Goal: Task Accomplishment & Management: Manage account settings

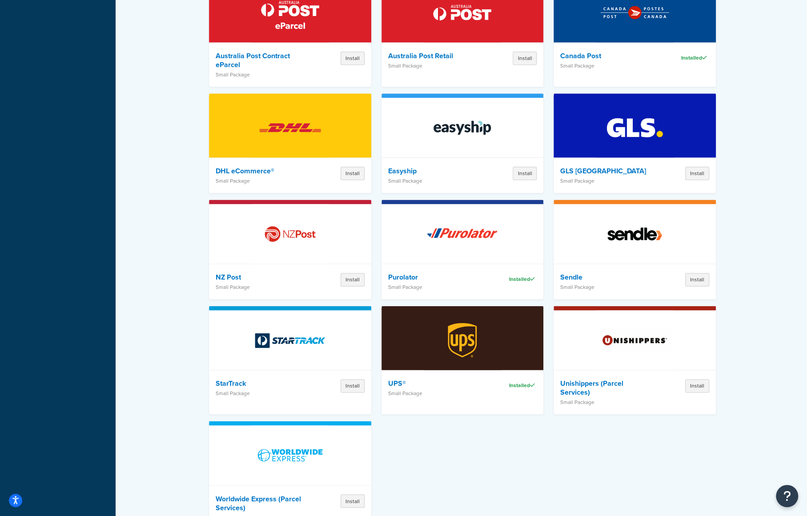
scroll to position [756, 0]
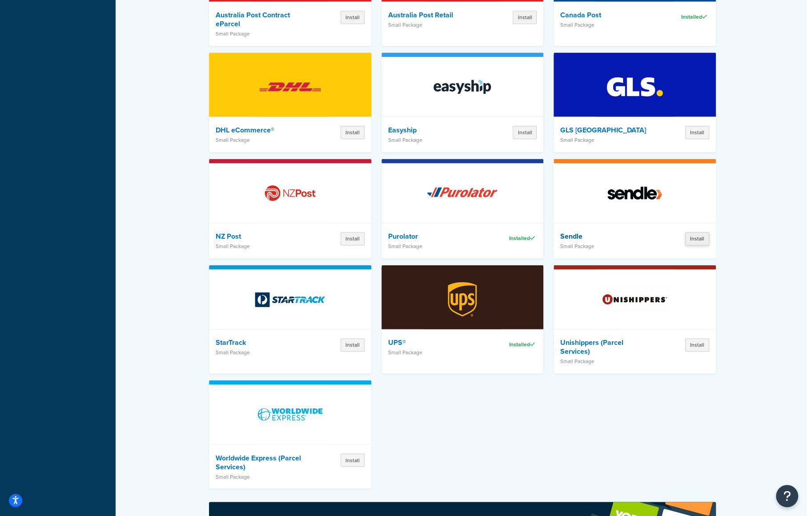
click at [691, 232] on button "Install" at bounding box center [697, 238] width 24 height 13
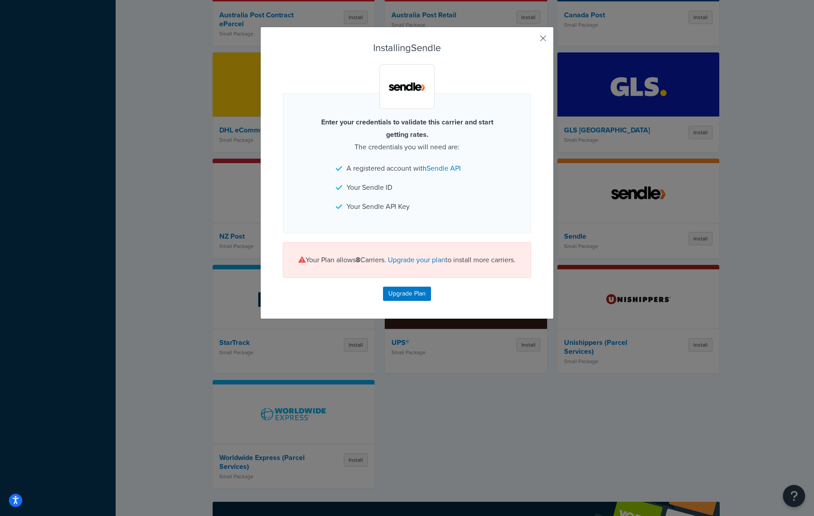
click at [531, 40] on button "button" at bounding box center [530, 41] width 2 height 2
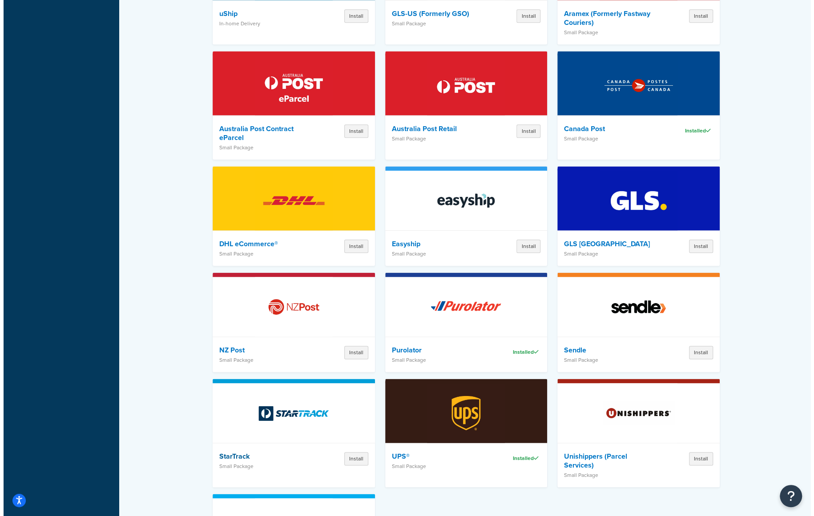
scroll to position [730, 0]
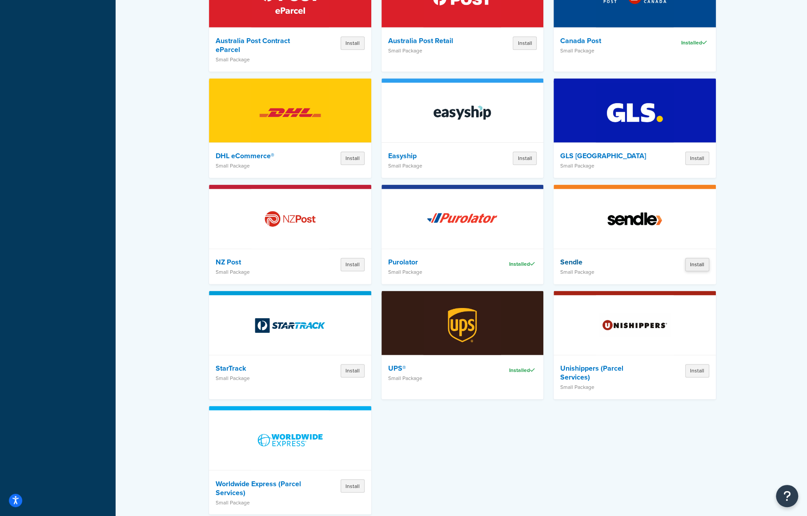
click at [692, 258] on button "Install" at bounding box center [697, 264] width 24 height 13
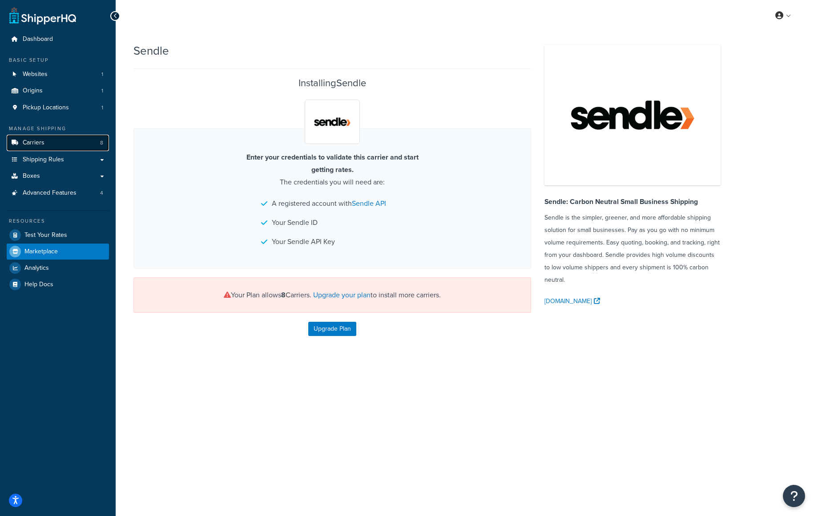
click at [41, 139] on span "Carriers" at bounding box center [34, 143] width 22 height 8
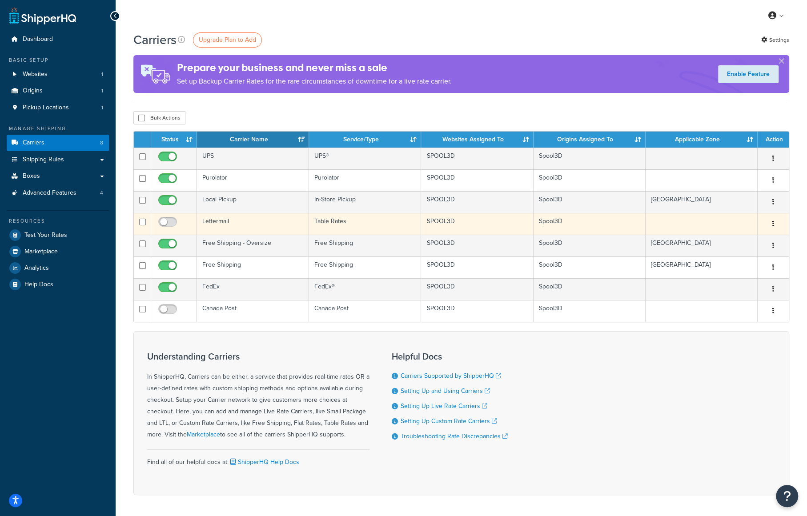
click at [771, 223] on button "button" at bounding box center [773, 224] width 12 height 14
click at [725, 254] on link "Delete" at bounding box center [737, 259] width 70 height 18
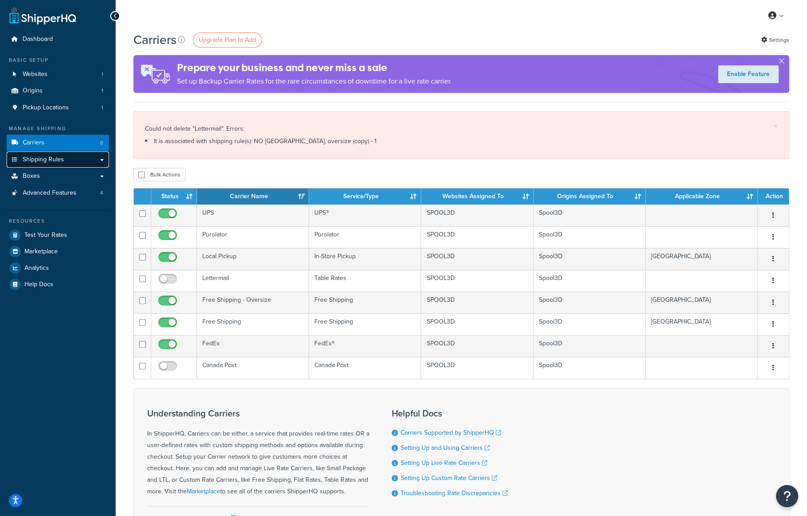
click at [52, 157] on span "Shipping Rules" at bounding box center [43, 160] width 41 height 8
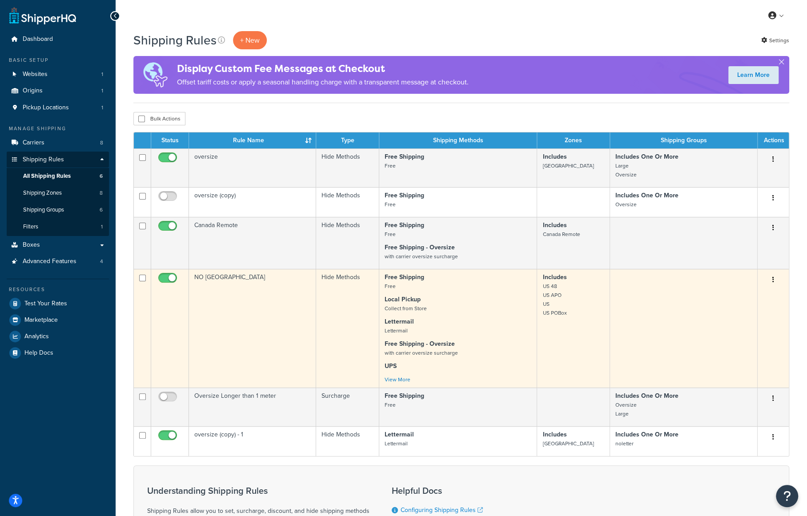
click at [776, 277] on button "button" at bounding box center [773, 280] width 12 height 14
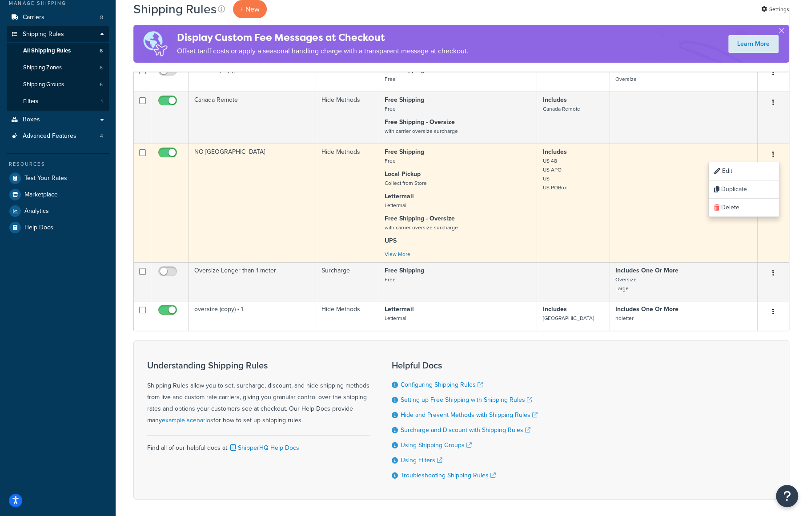
scroll to position [74, 0]
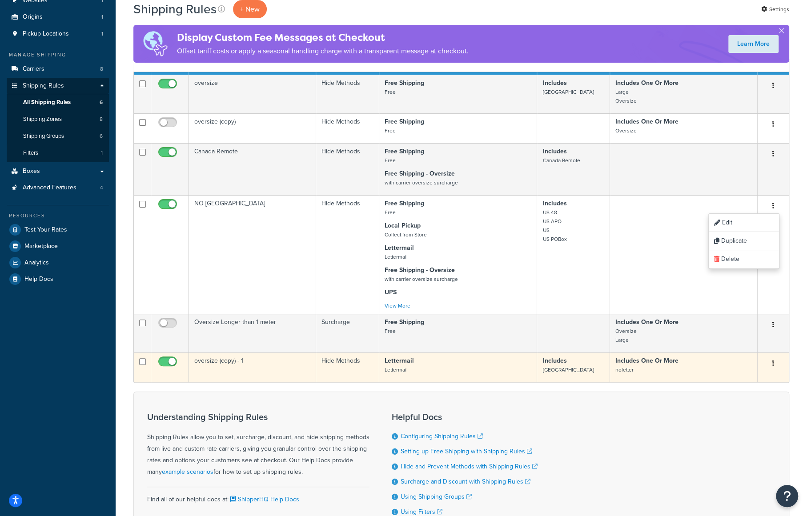
click at [774, 361] on button "button" at bounding box center [773, 364] width 12 height 14
click at [730, 414] on link "Delete" at bounding box center [744, 417] width 70 height 18
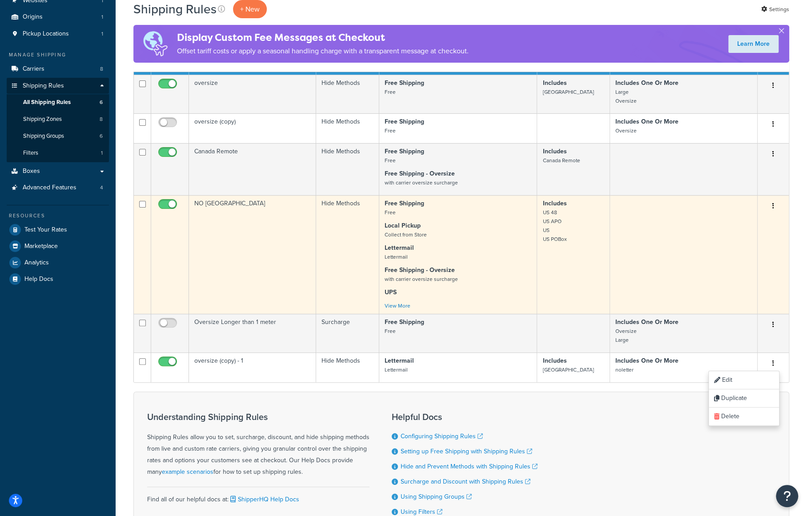
click at [771, 207] on button "button" at bounding box center [773, 206] width 12 height 14
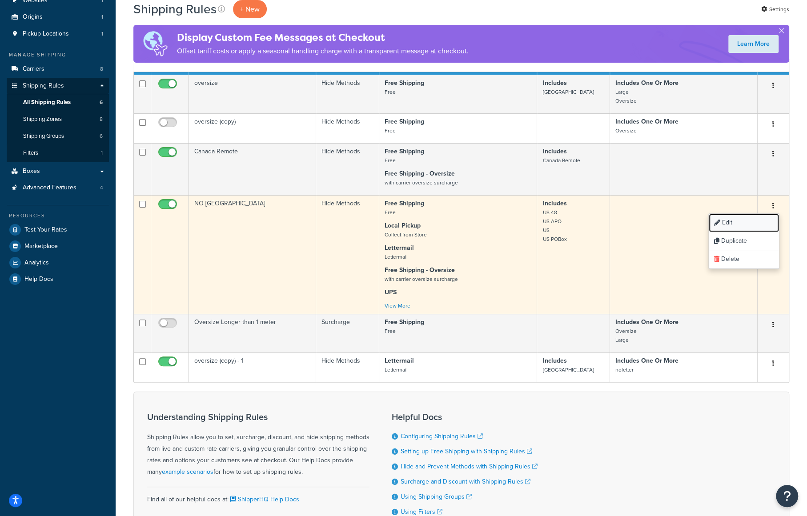
click at [742, 220] on link "Edit" at bounding box center [744, 223] width 70 height 18
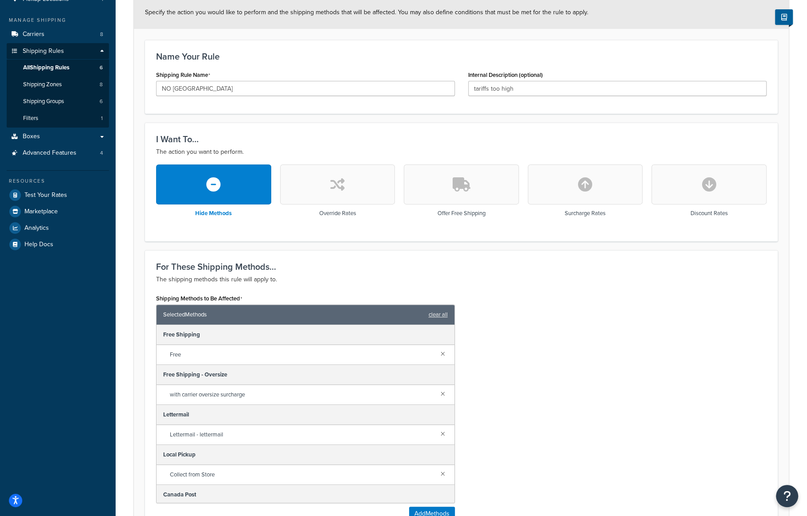
scroll to position [222, 0]
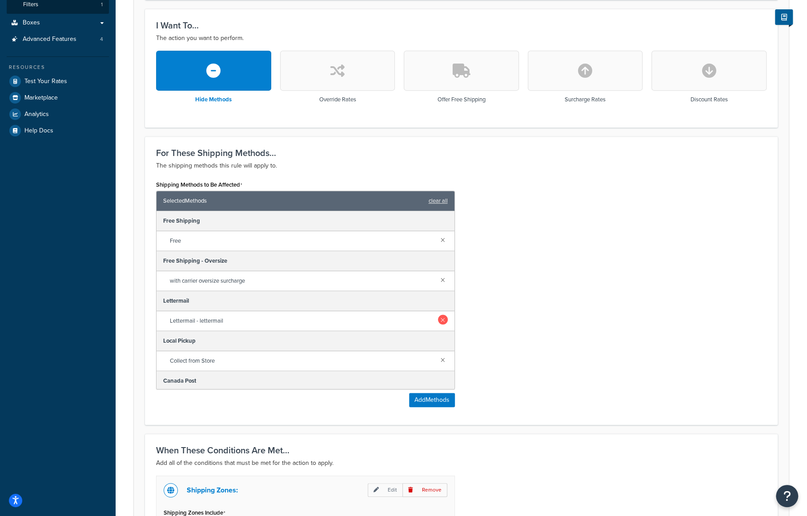
click at [438, 315] on link at bounding box center [443, 320] width 10 height 10
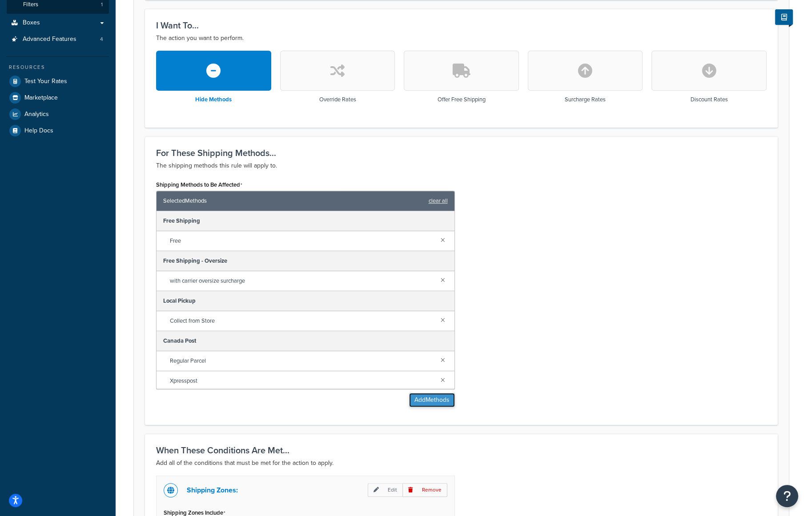
click at [442, 396] on button "Add Methods" at bounding box center [432, 400] width 46 height 14
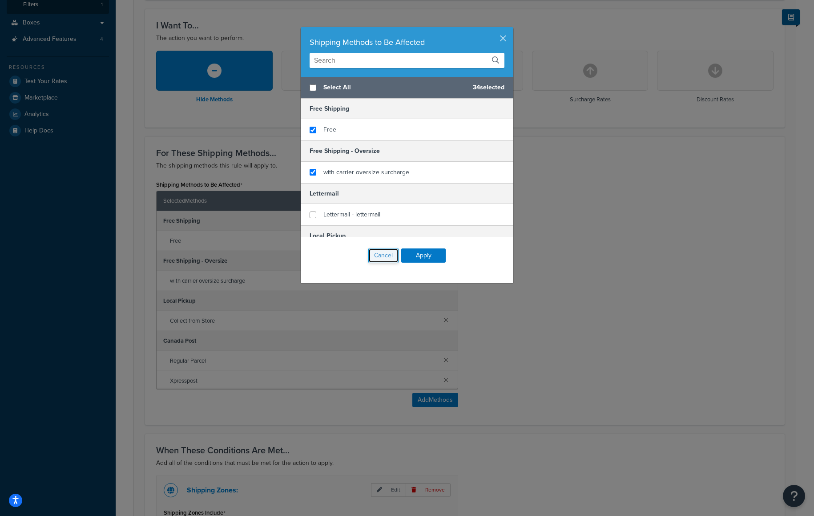
click at [388, 249] on button "Cancel" at bounding box center [383, 255] width 30 height 15
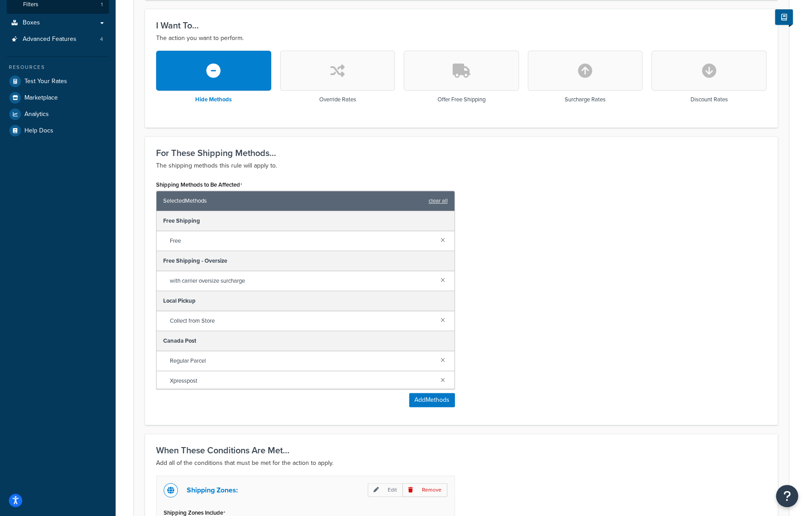
scroll to position [365, 0]
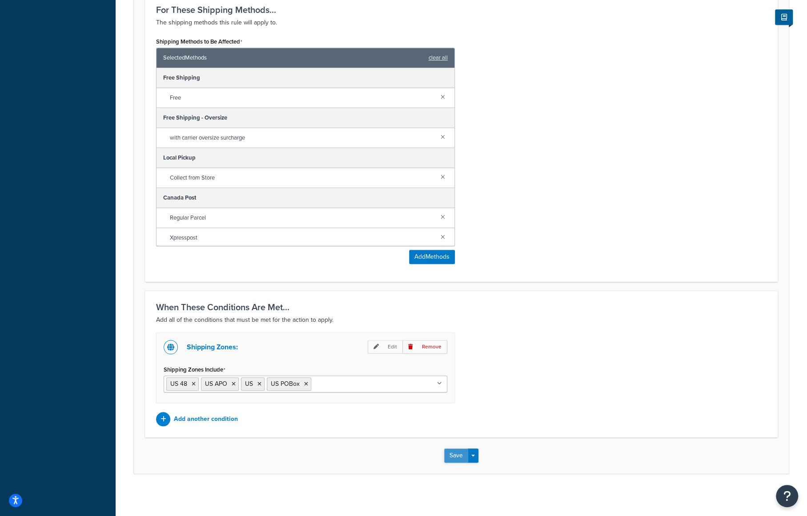
click at [449, 457] on button "Save" at bounding box center [456, 456] width 24 height 14
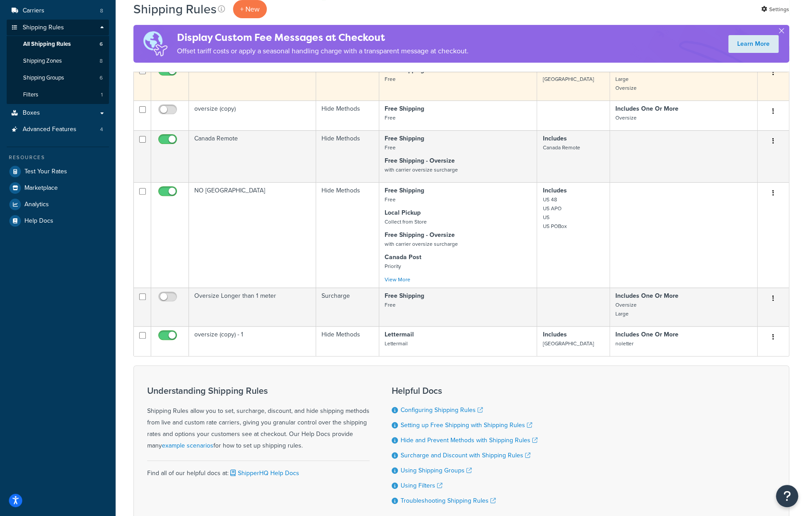
scroll to position [178, 0]
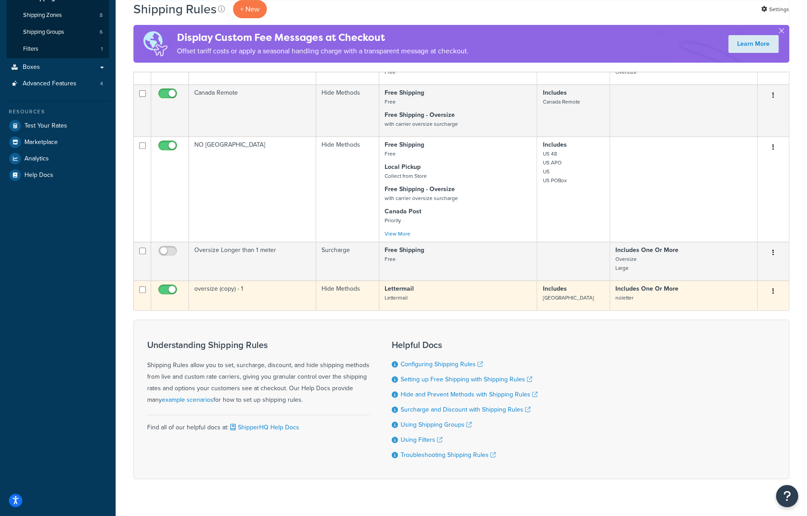
click at [773, 290] on icon "button" at bounding box center [773, 291] width 2 height 6
click at [736, 310] on link "Edit" at bounding box center [744, 308] width 70 height 18
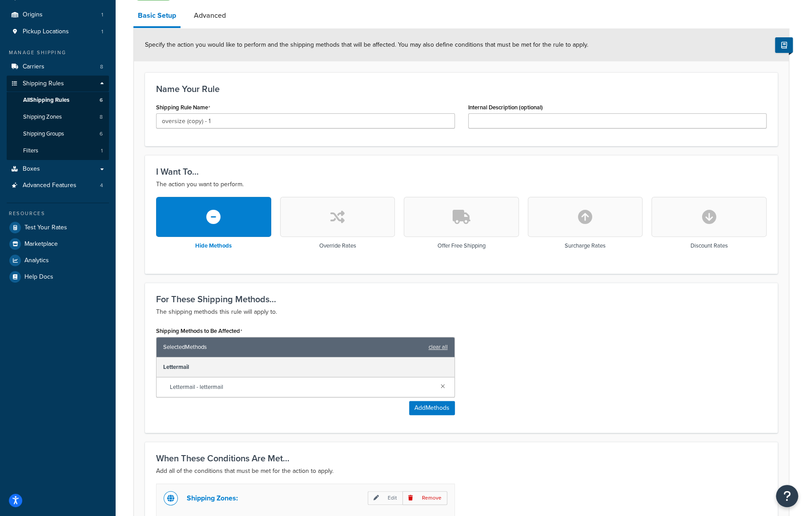
scroll to position [178, 0]
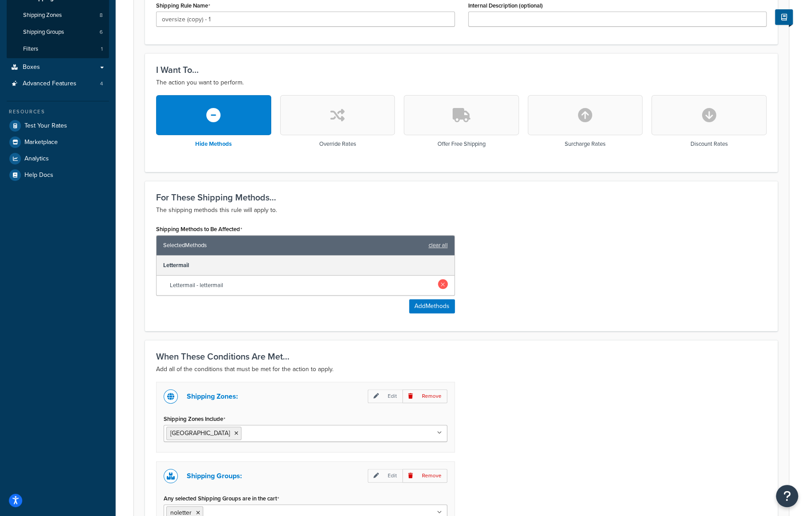
click at [440, 283] on link at bounding box center [443, 284] width 10 height 10
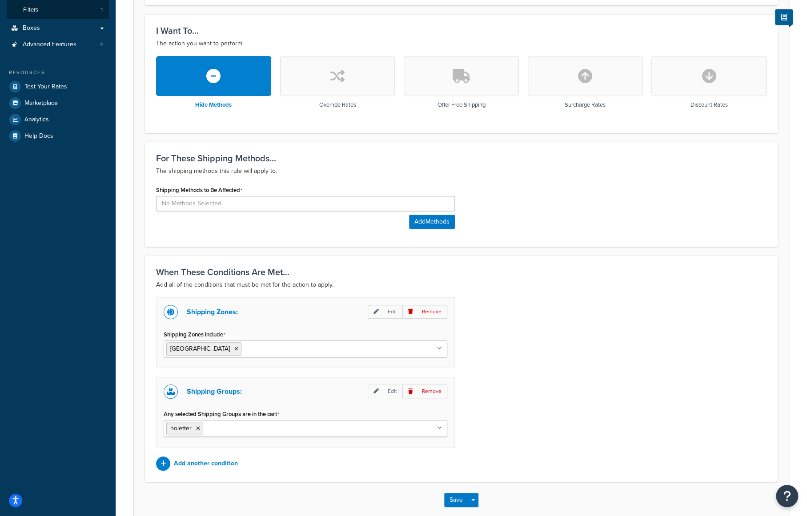
scroll to position [261, 0]
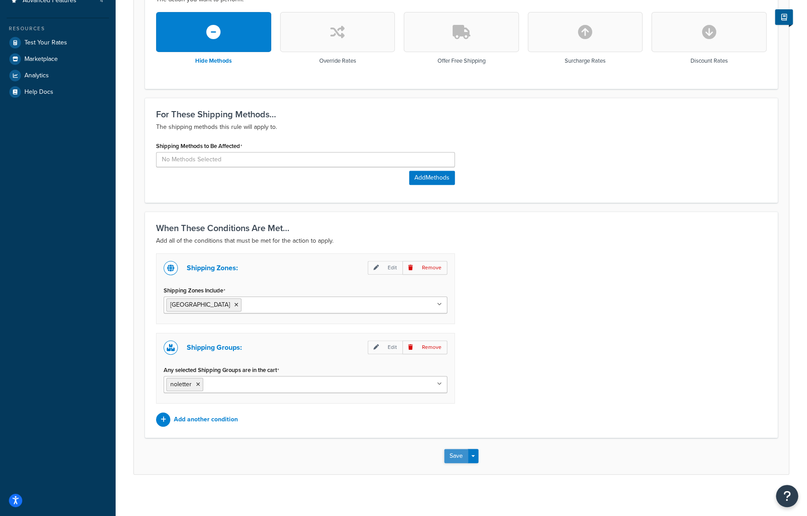
click at [453, 452] on button "Save" at bounding box center [456, 456] width 24 height 14
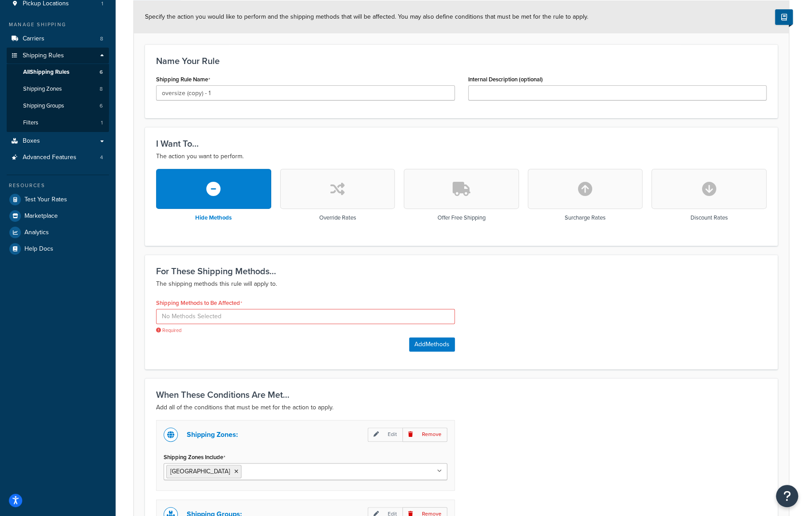
scroll to position [93, 0]
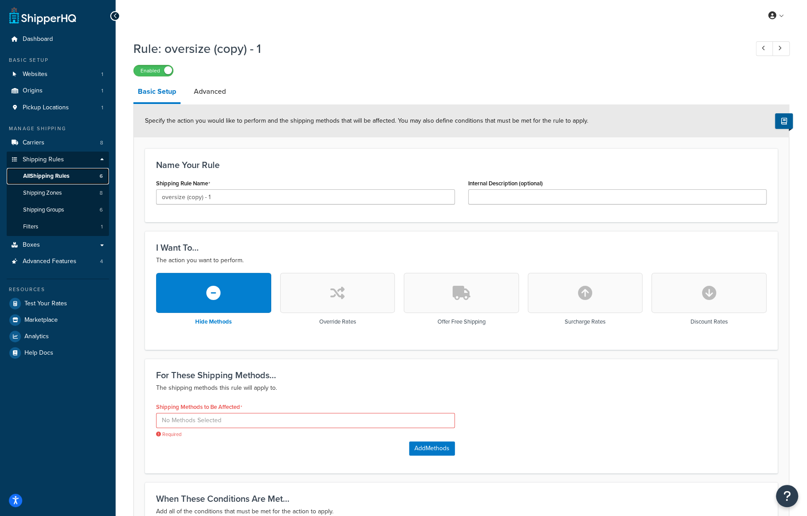
click at [47, 176] on span "All Shipping Rules" at bounding box center [46, 176] width 46 height 8
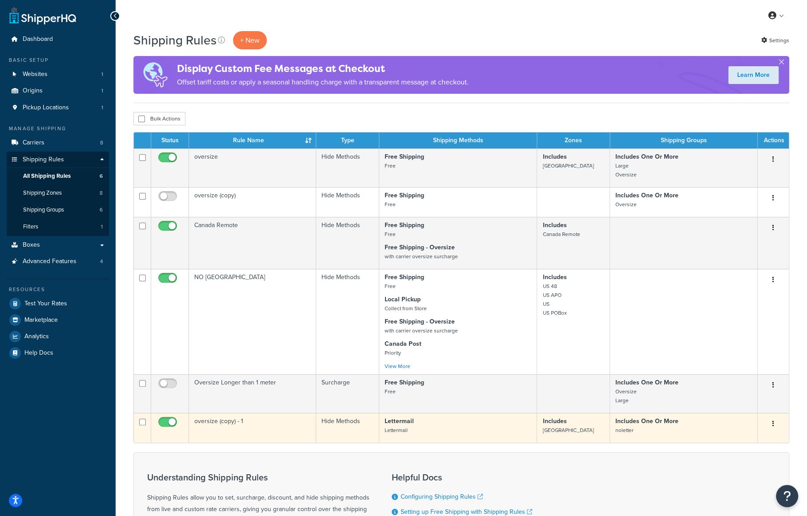
click at [173, 420] on input "checkbox" at bounding box center [168, 424] width 24 height 11
checkbox input "false"
click at [773, 426] on icon "button" at bounding box center [773, 424] width 2 height 6
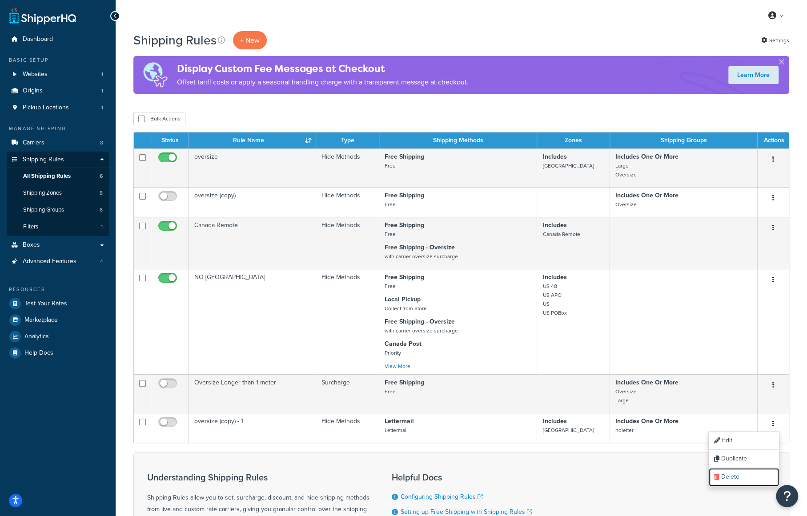
drag, startPoint x: 733, startPoint y: 472, endPoint x: 440, endPoint y: 49, distance: 514.4
click at [733, 472] on link "Delete" at bounding box center [744, 477] width 70 height 18
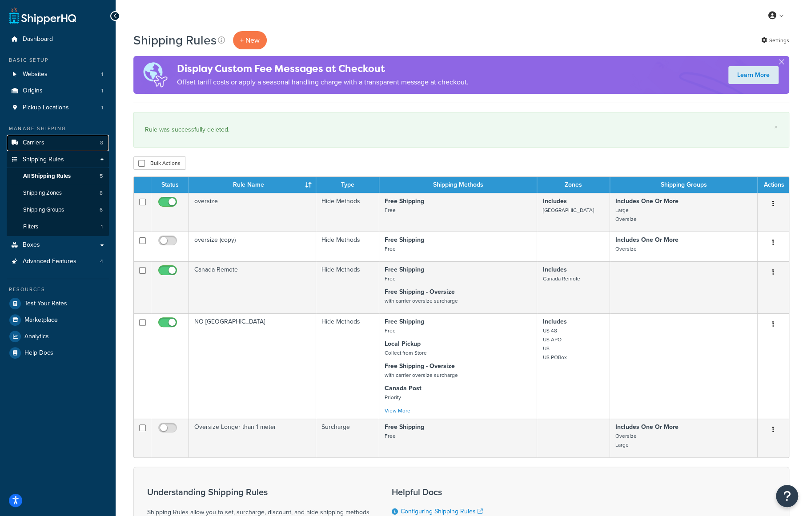
click at [38, 140] on span "Carriers" at bounding box center [34, 143] width 22 height 8
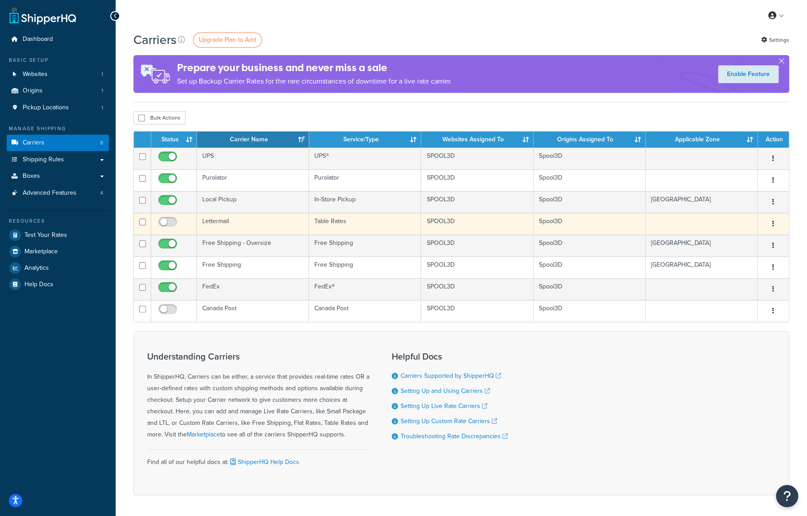
click at [771, 222] on button "button" at bounding box center [773, 224] width 12 height 14
click at [736, 260] on link "Delete" at bounding box center [737, 259] width 70 height 18
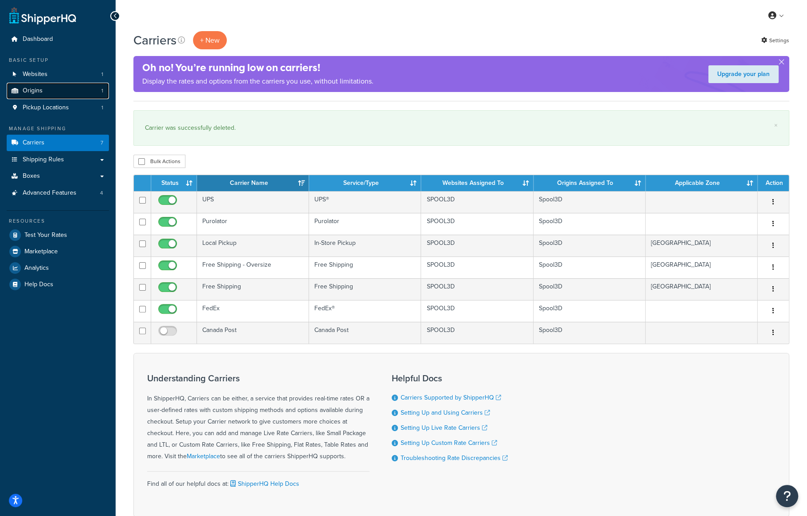
click at [35, 93] on span "Origins" at bounding box center [33, 91] width 20 height 8
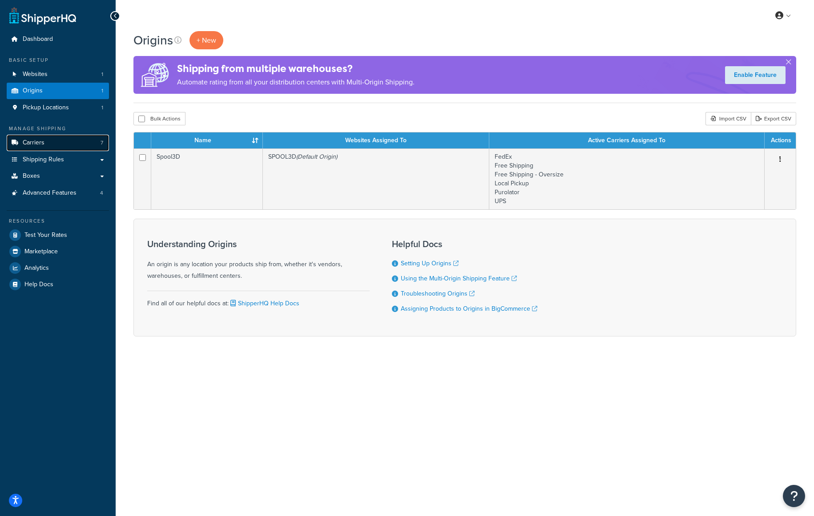
click at [36, 141] on span "Carriers" at bounding box center [34, 143] width 22 height 8
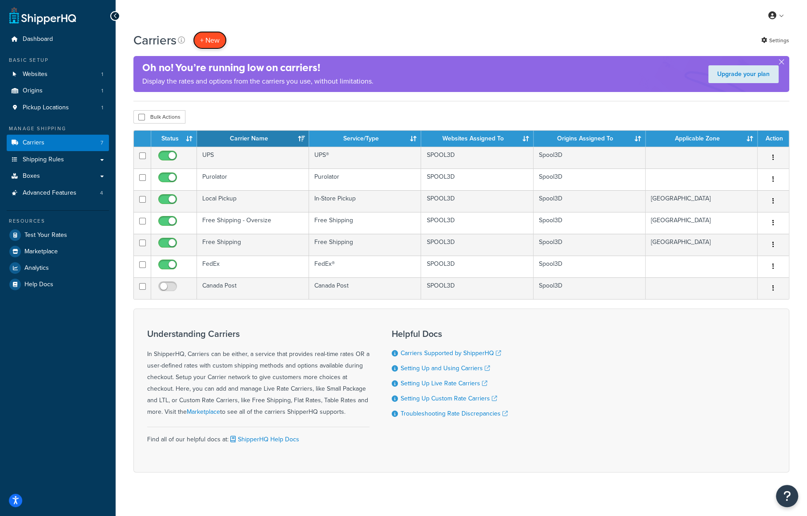
click at [215, 42] on button "+ New" at bounding box center [210, 40] width 34 height 18
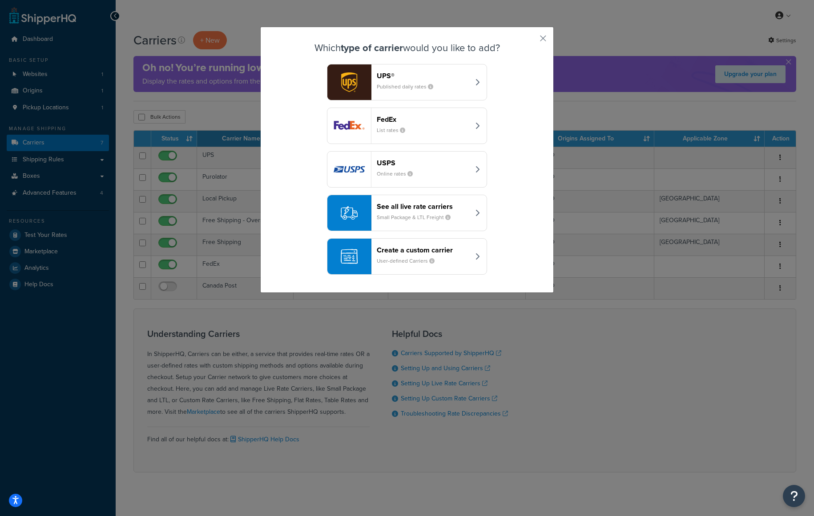
click at [409, 211] on div "See all live rate carriers Small Package & LTL Freight" at bounding box center [423, 212] width 93 height 21
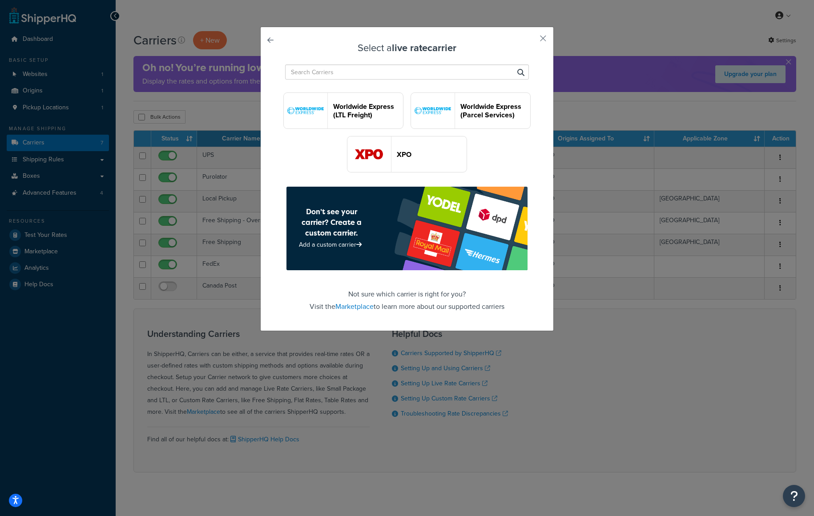
scroll to position [1956, 0]
click at [307, 74] on input "text" at bounding box center [407, 71] width 244 height 15
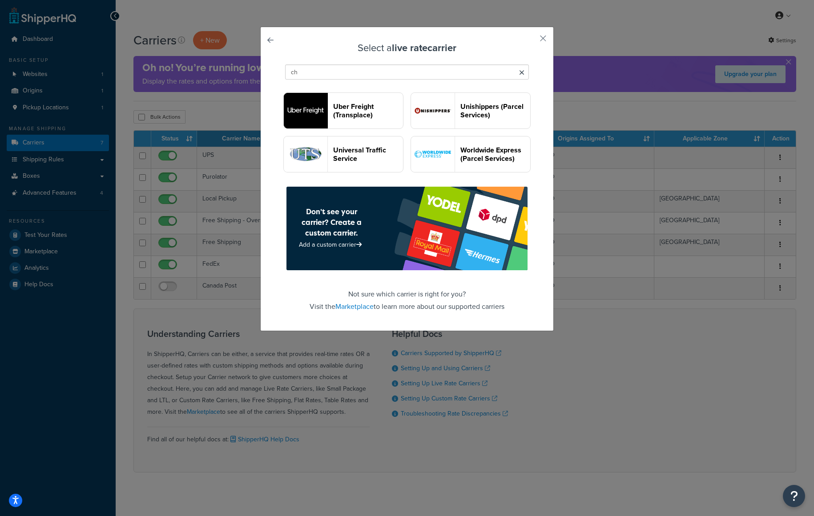
scroll to position [0, 0]
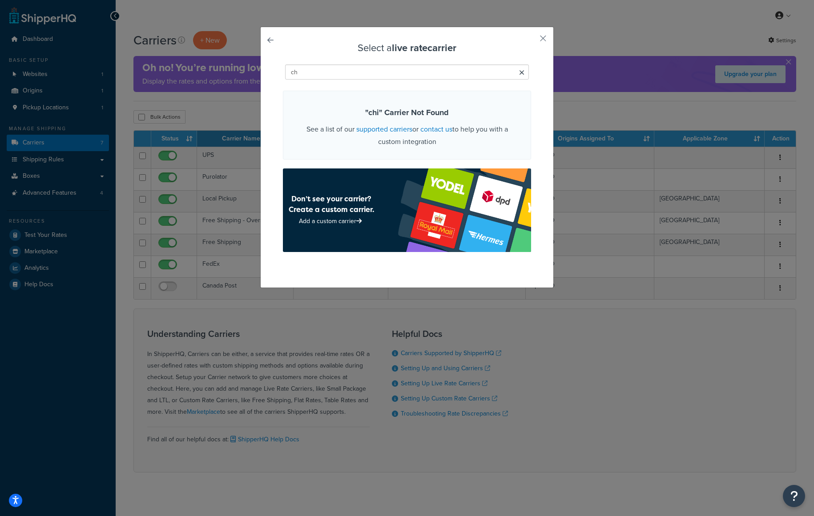
type input "c"
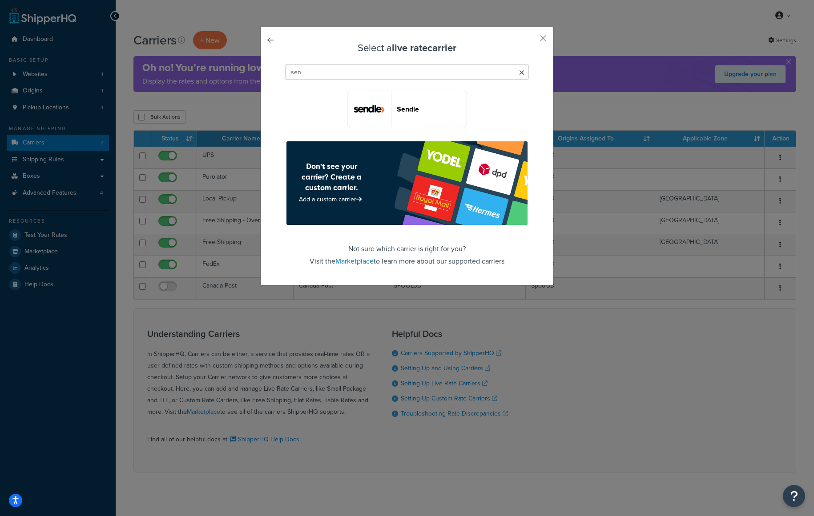
type input "sen"
click at [405, 116] on button "Sendle" at bounding box center [407, 109] width 120 height 36
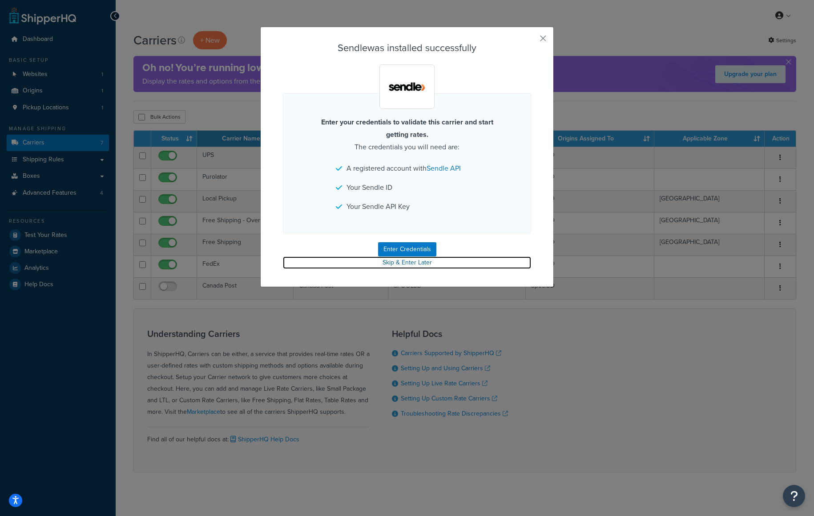
click at [399, 260] on link "Skip & Enter Later" at bounding box center [407, 263] width 248 height 12
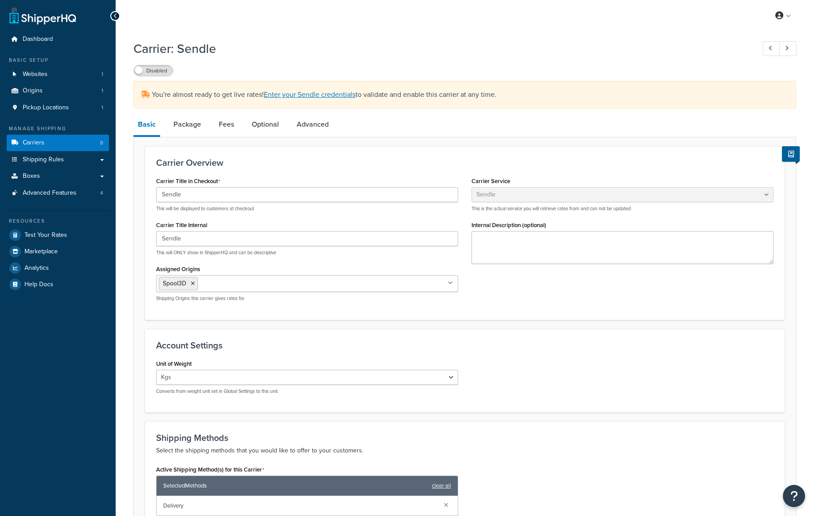
select select "sendle"
select select "kg"
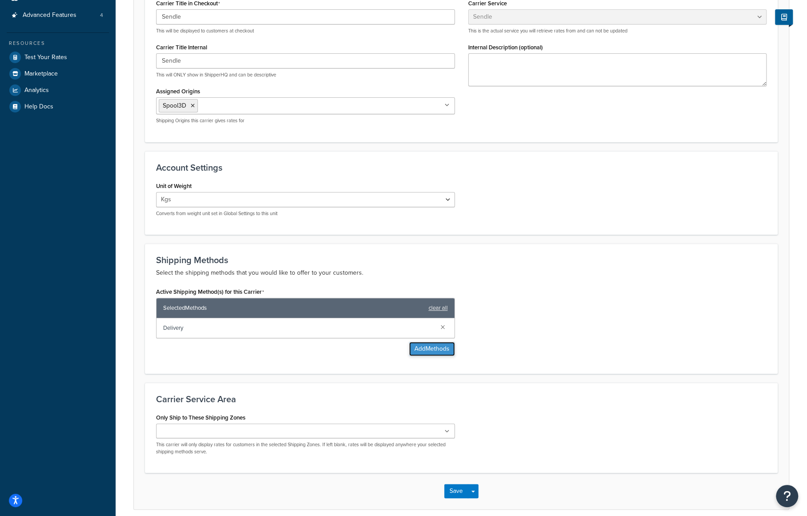
click at [430, 350] on button "Add Methods" at bounding box center [432, 349] width 46 height 14
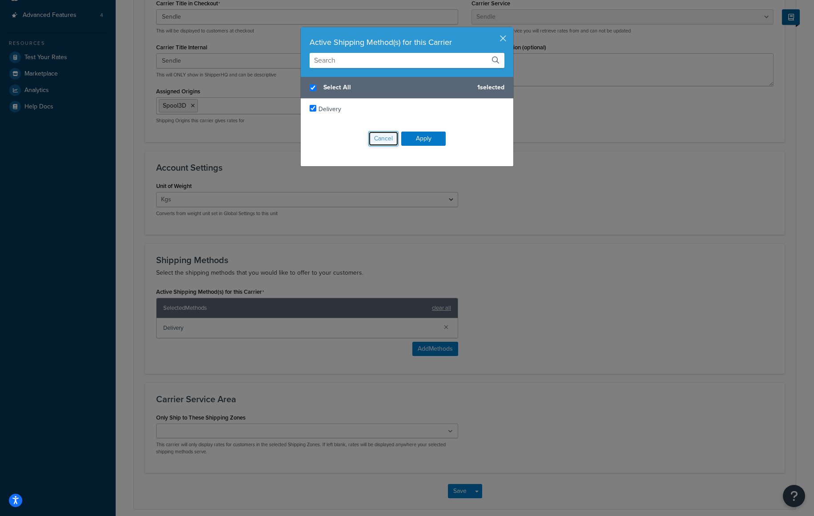
click at [378, 138] on button "Cancel" at bounding box center [383, 138] width 30 height 15
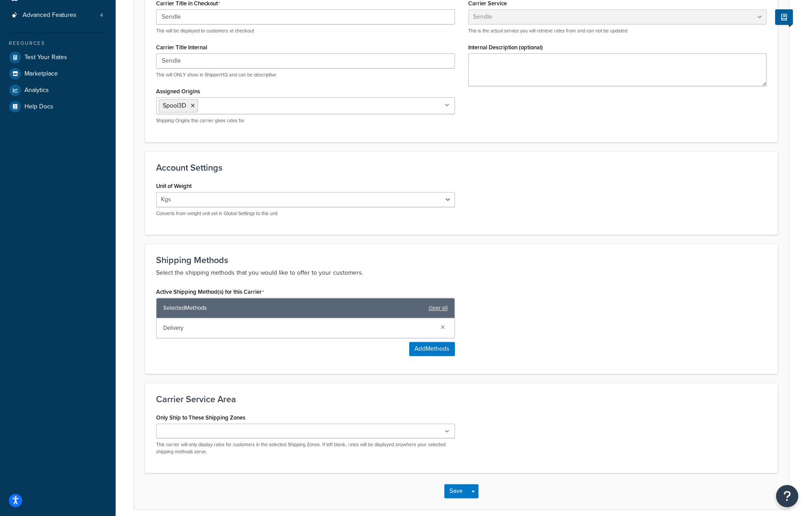
click at [347, 428] on ul at bounding box center [305, 431] width 299 height 15
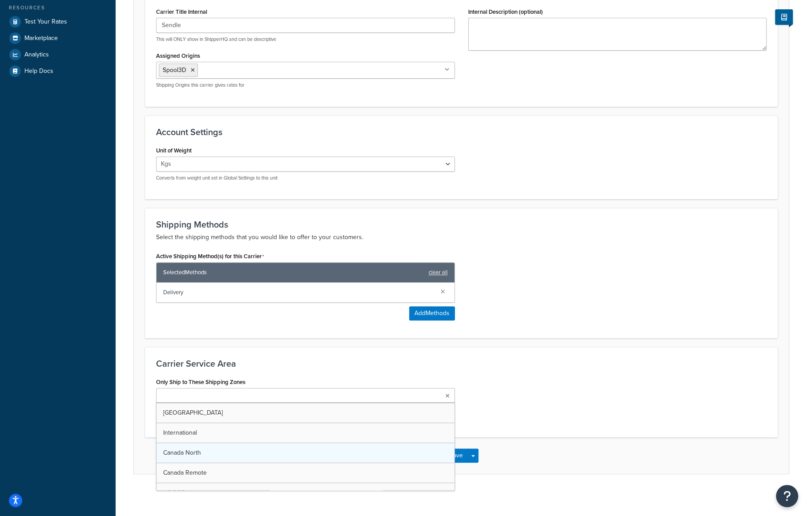
scroll to position [45, 0]
click at [671, 413] on div "Only Ship to These Shipping Zones Canada US 48 US APO US International Canada N…" at bounding box center [461, 402] width 624 height 53
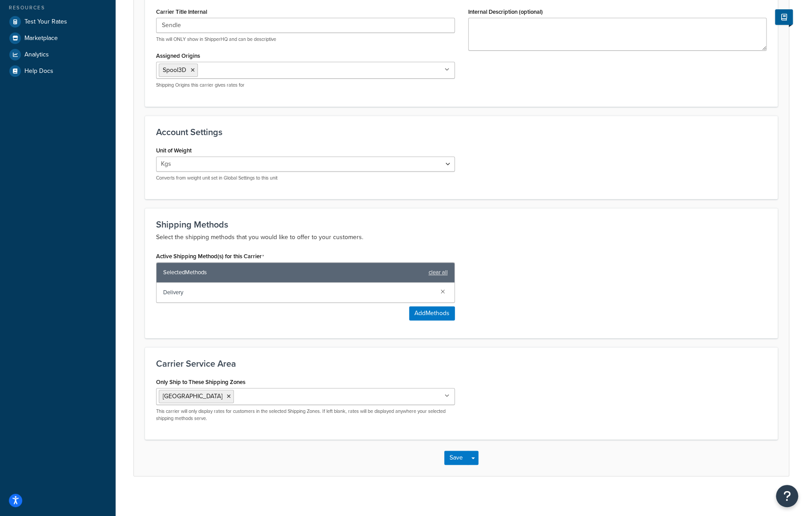
scroll to position [0, 0]
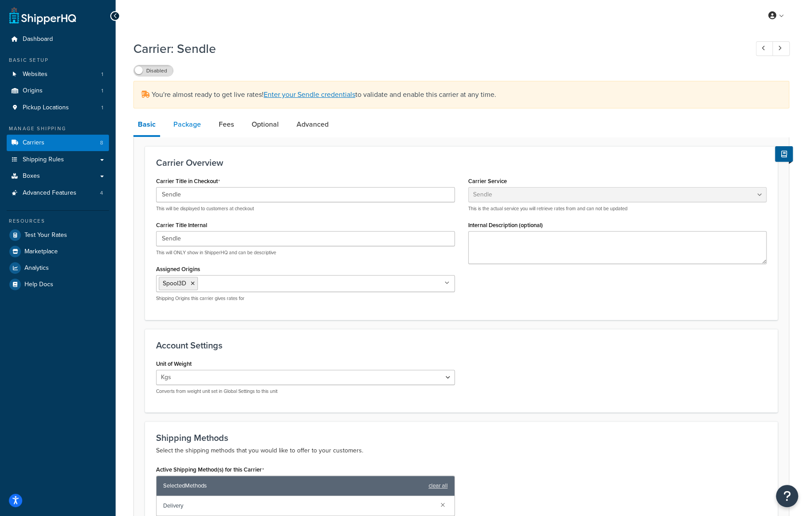
click at [188, 120] on link "Package" at bounding box center [187, 124] width 36 height 21
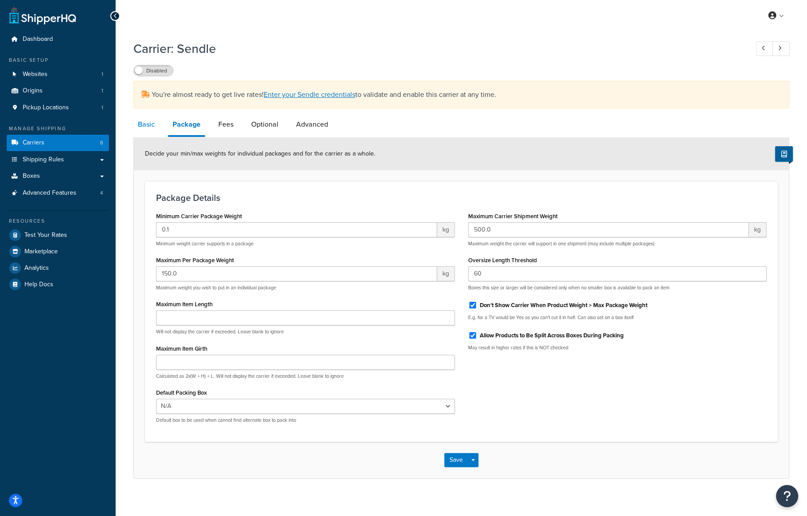
click at [147, 125] on link "Basic" at bounding box center [146, 124] width 26 height 21
select select "sendle"
select select "kg"
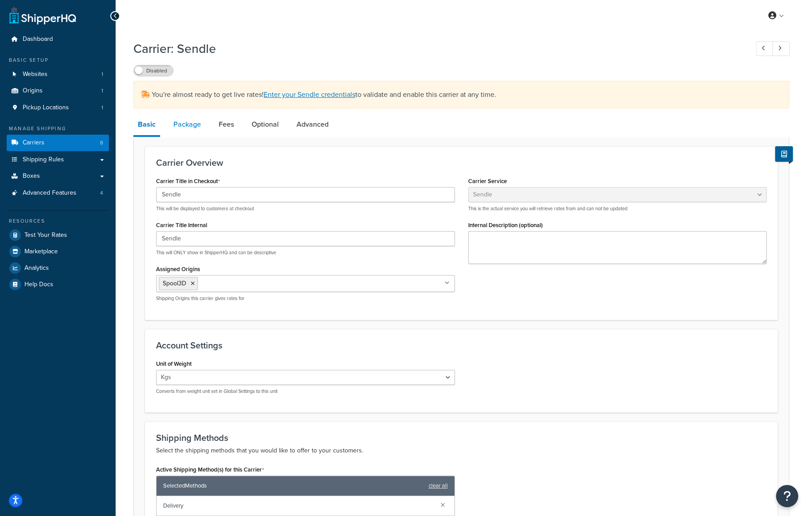
click at [184, 127] on link "Package" at bounding box center [187, 124] width 36 height 21
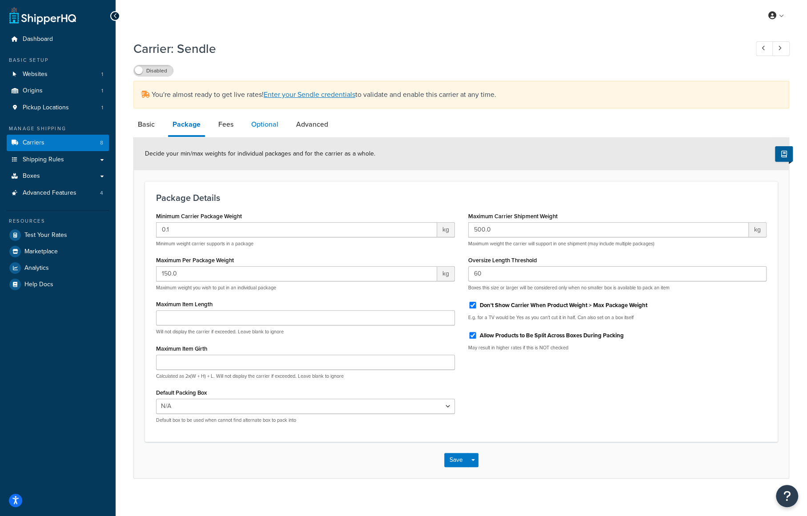
click at [269, 124] on link "Optional" at bounding box center [265, 124] width 36 height 21
select select "business"
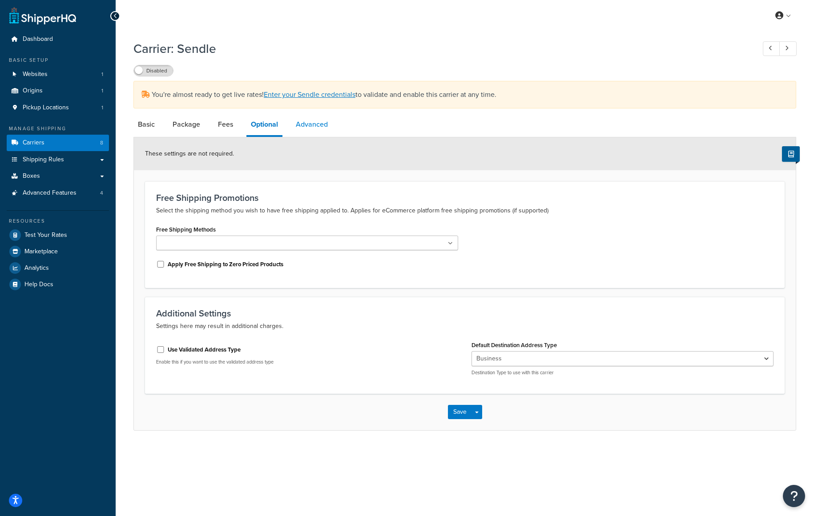
click at [313, 122] on link "Advanced" at bounding box center [311, 124] width 41 height 21
select select "false"
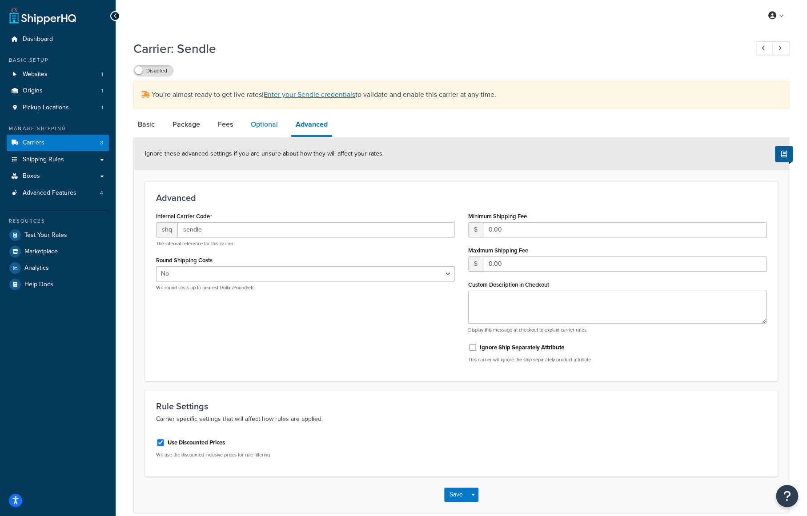
click at [255, 128] on link "Optional" at bounding box center [264, 124] width 36 height 21
select select "business"
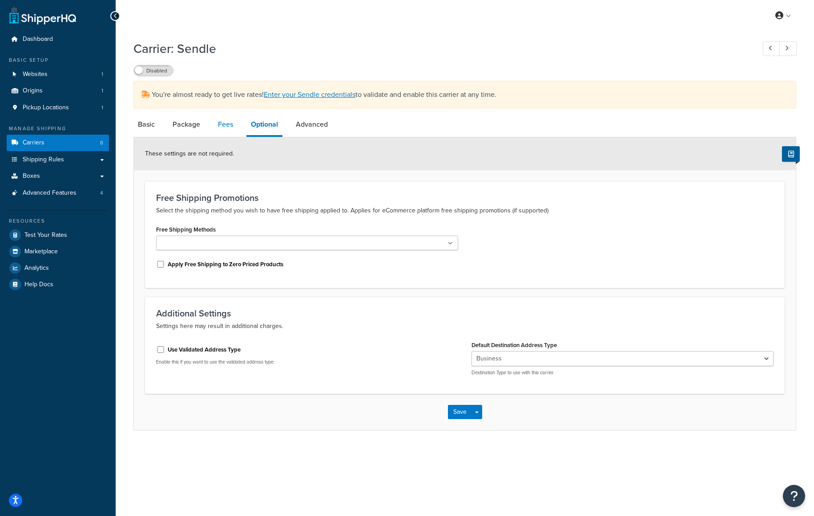
click at [226, 125] on link "Fees" at bounding box center [225, 124] width 24 height 21
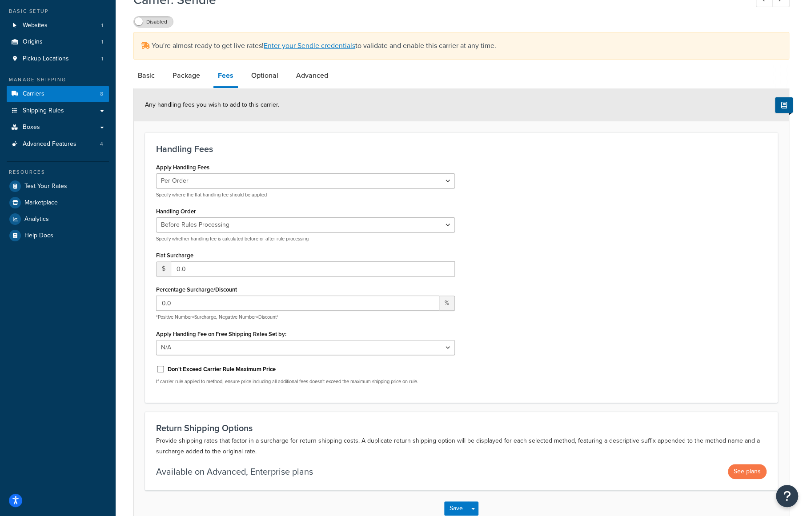
scroll to position [103, 0]
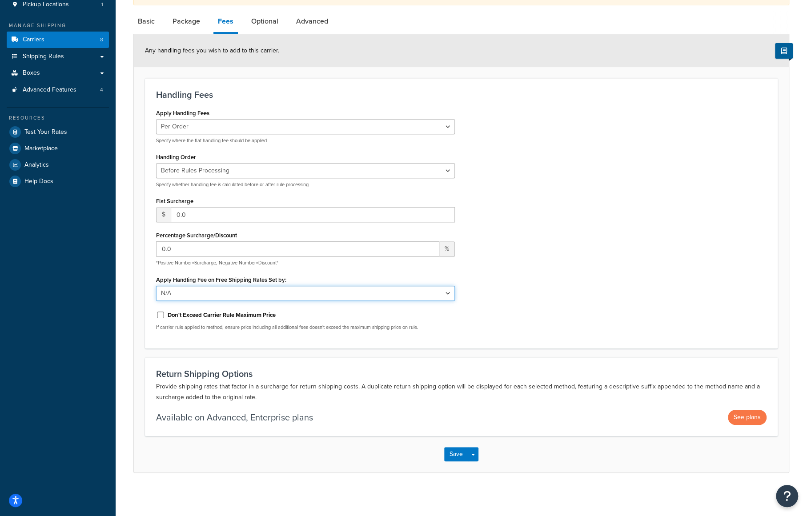
click at [218, 297] on select "N/A Fixed/Free Shipping Methods Free Promotion Rules All Free Shipping" at bounding box center [305, 293] width 299 height 15
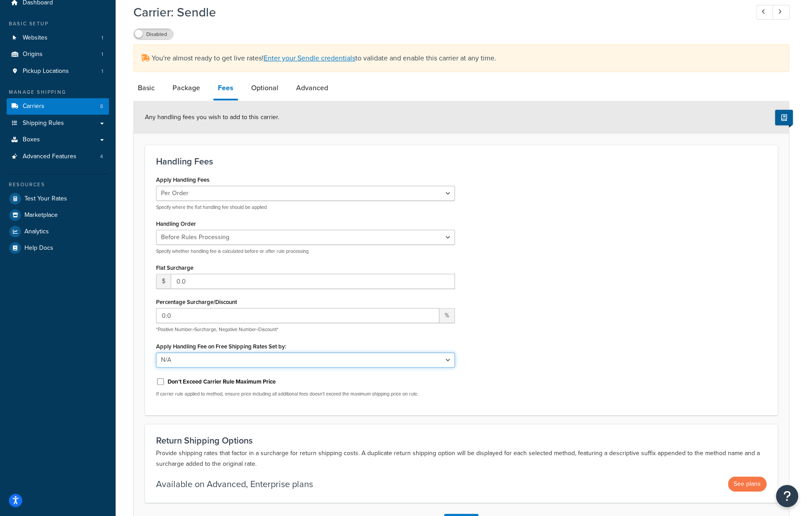
scroll to position [0, 0]
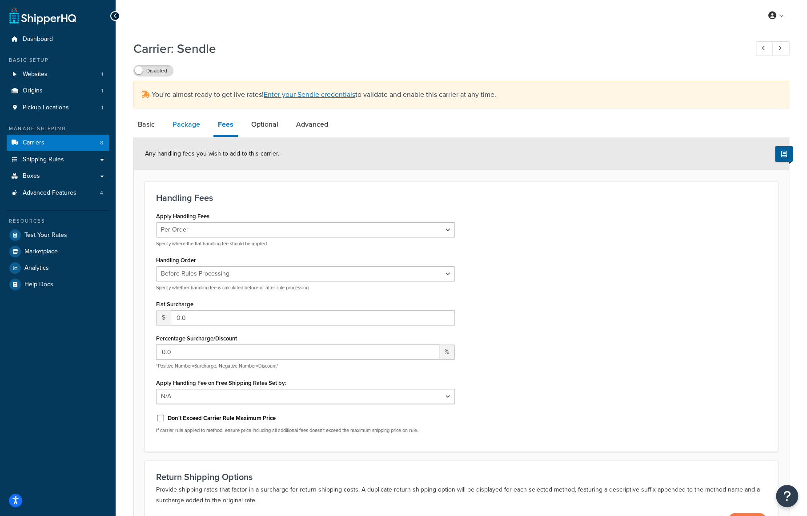
click at [178, 119] on link "Package" at bounding box center [186, 124] width 36 height 21
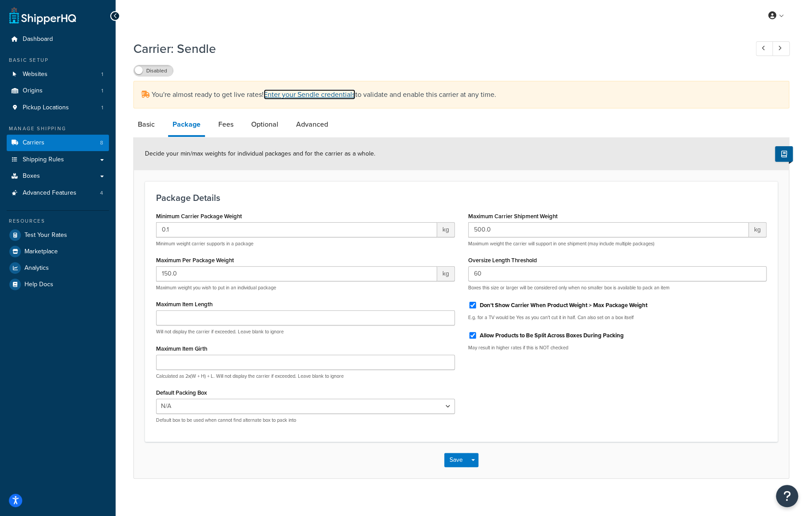
click at [291, 95] on link "Enter your Sendle credentials" at bounding box center [310, 94] width 92 height 10
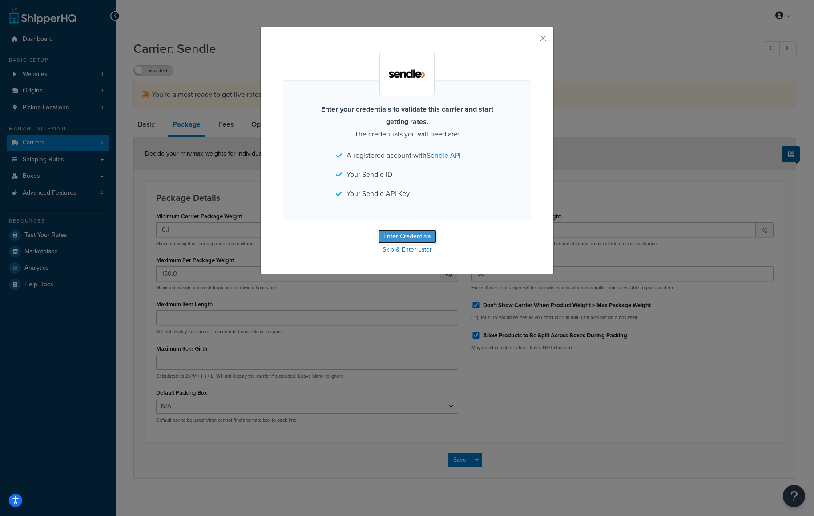
click at [416, 239] on button "Enter Credentials" at bounding box center [407, 236] width 58 height 14
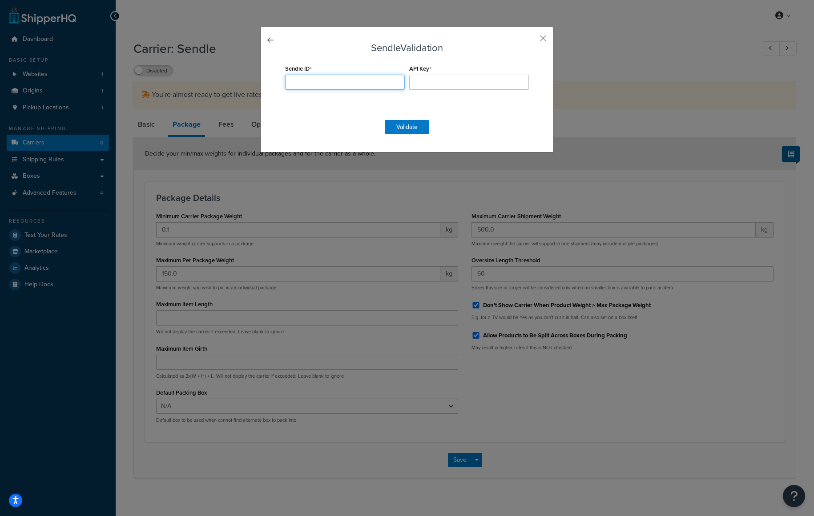
click at [341, 82] on input "Sendle ID" at bounding box center [345, 82] width 120 height 15
paste input "procurement_spool3d_"
type input "procurement_spool3d_"
click at [426, 84] on input "API Key" at bounding box center [469, 82] width 120 height 15
paste input "KYbHH8T2x33KYdqTNgbscd5Z"
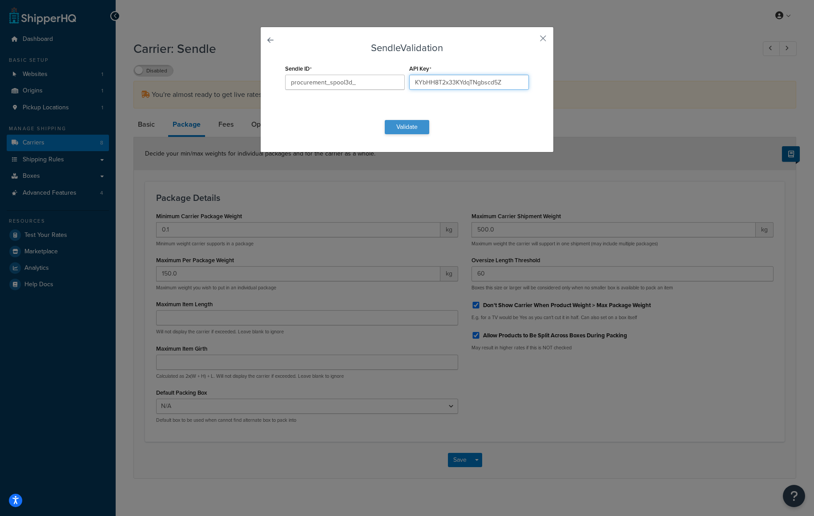
type input "KYbHH8T2x33KYdqTNgbscd5Z"
click at [408, 131] on button "Validate" at bounding box center [407, 127] width 44 height 14
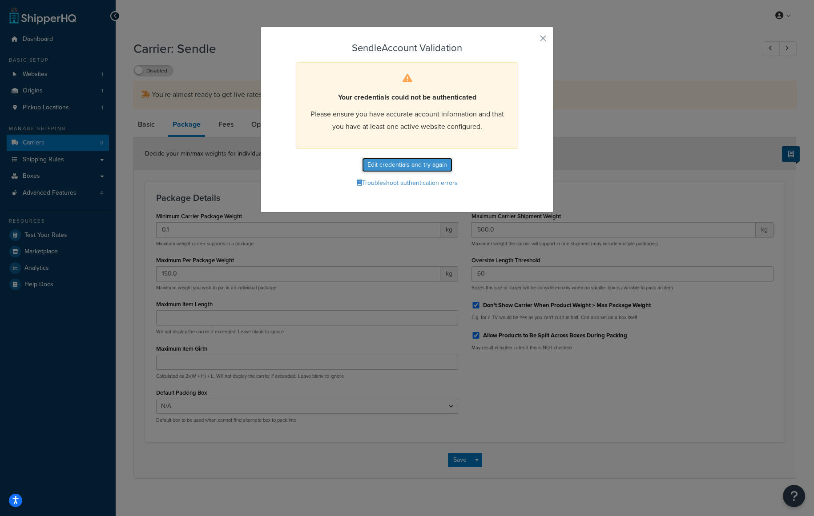
click at [408, 168] on button "Edit credentials and try again" at bounding box center [407, 165] width 90 height 14
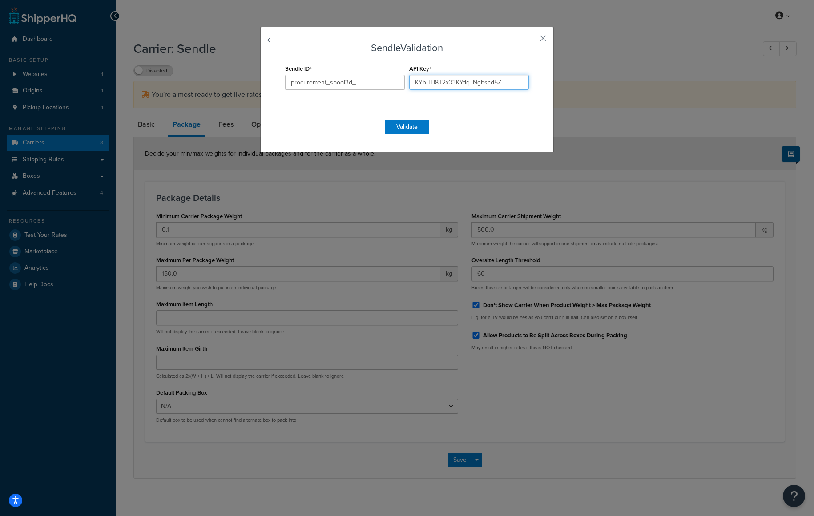
click at [466, 86] on input "KYbHH8T2x33KYdqTNgbscd5Z" at bounding box center [469, 82] width 120 height 15
drag, startPoint x: 389, startPoint y: 113, endPoint x: 394, endPoint y: 114, distance: 5.4
click at [389, 113] on form "Sendle Validation Sendle ID procurement_spool3d_ API Key KYbHH8T2x33KYdqTNgbscd…" at bounding box center [407, 89] width 248 height 92
click at [397, 127] on button "Validate" at bounding box center [407, 127] width 44 height 14
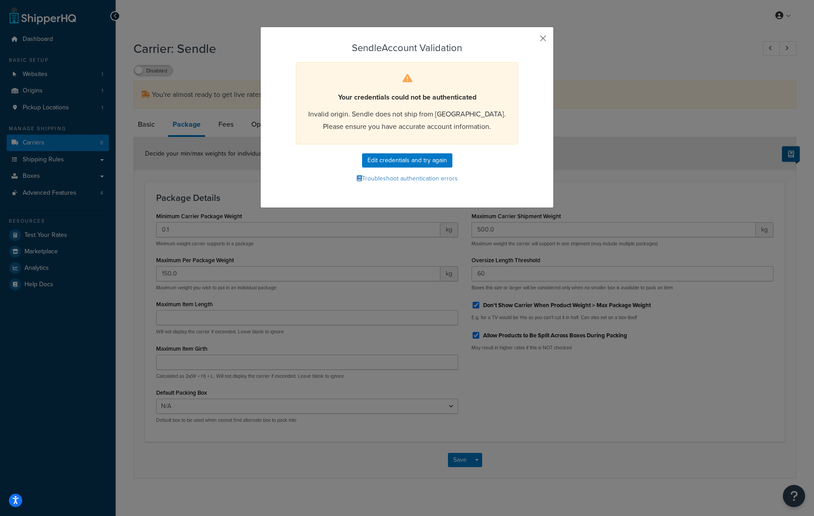
click at [531, 40] on button "button" at bounding box center [530, 41] width 2 height 2
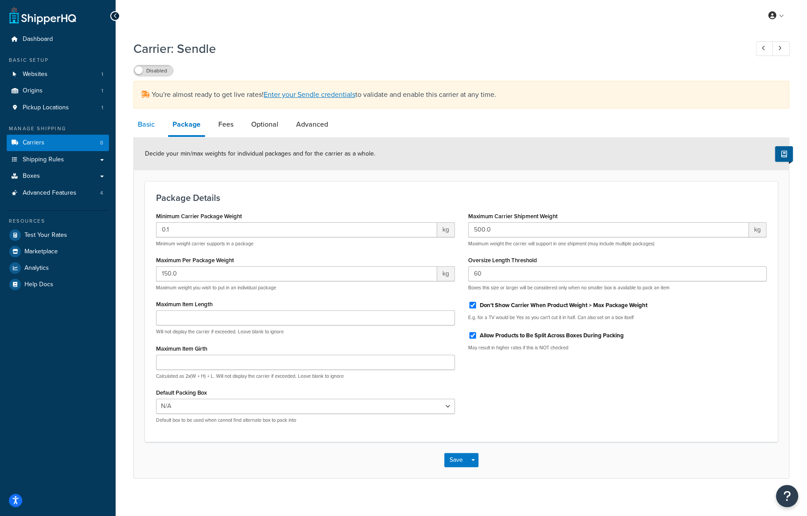
click at [155, 124] on link "Basic" at bounding box center [146, 124] width 26 height 21
select select "sendle"
select select "kg"
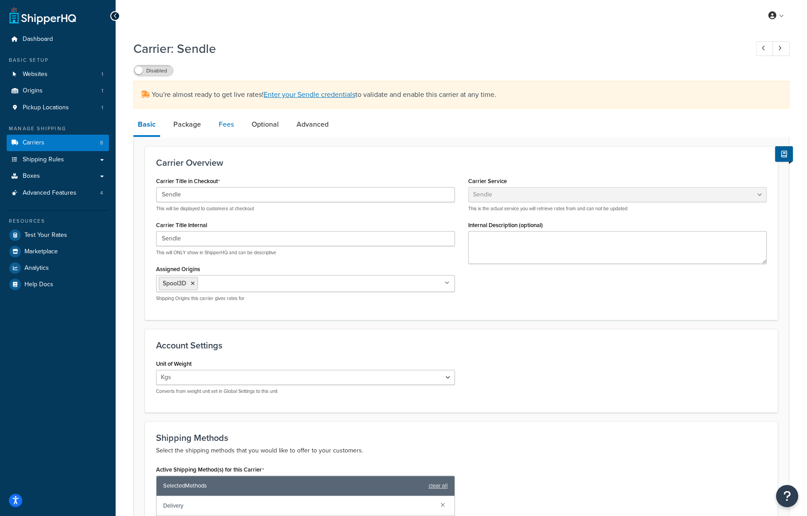
click at [228, 127] on link "Fees" at bounding box center [226, 124] width 24 height 21
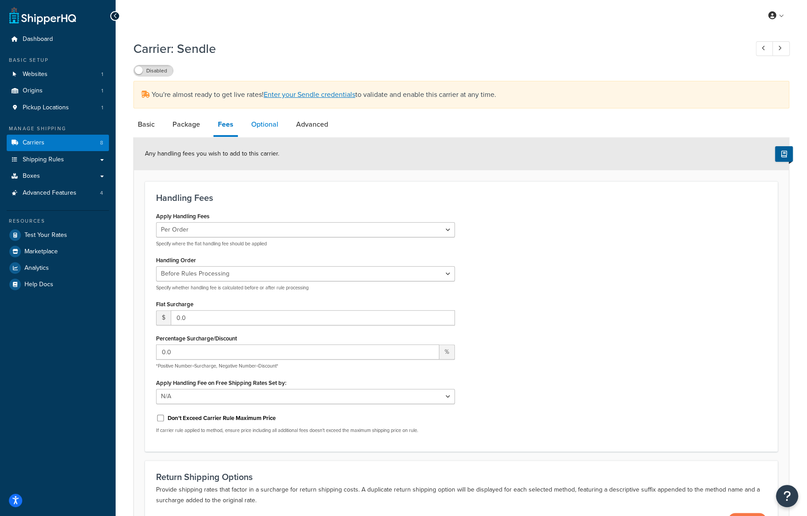
click at [270, 127] on link "Optional" at bounding box center [265, 124] width 36 height 21
select select "business"
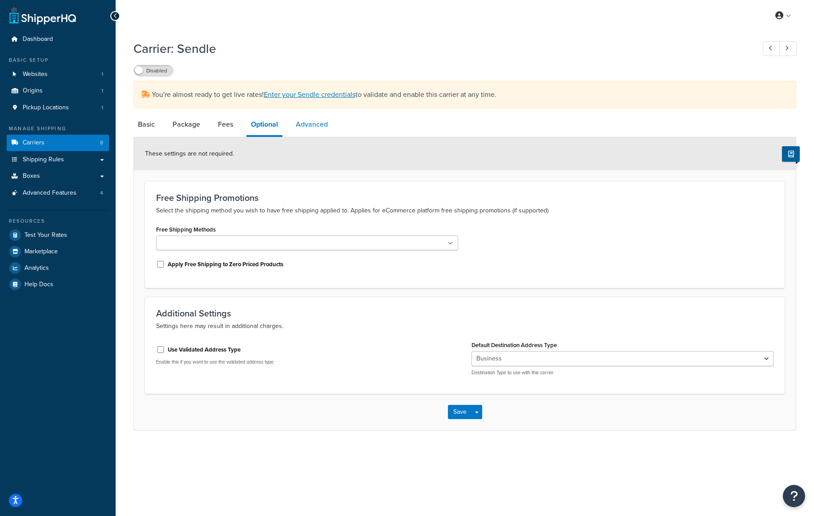
click at [303, 129] on link "Advanced" at bounding box center [311, 124] width 41 height 21
select select "false"
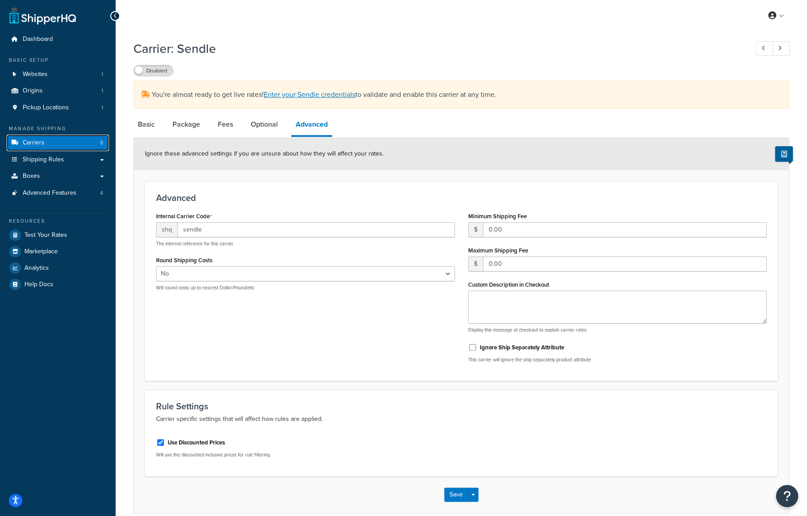
click at [69, 143] on link "Carriers 8" at bounding box center [58, 143] width 102 height 16
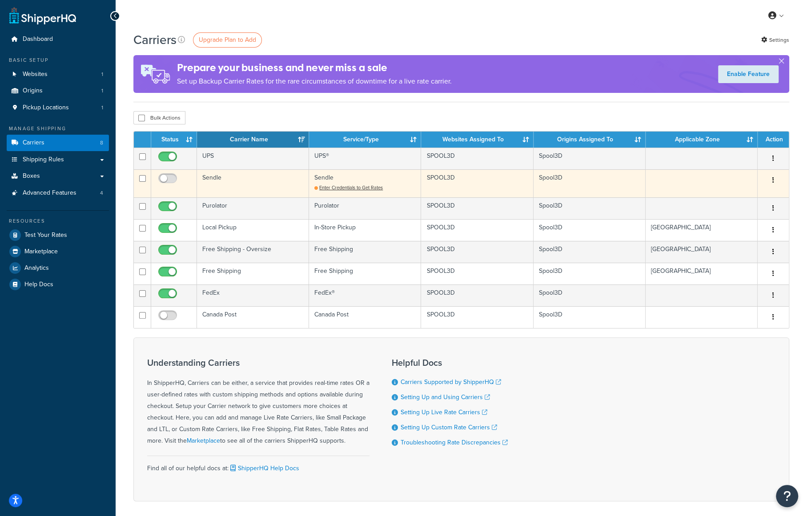
click at [237, 176] on td "Sendle" at bounding box center [253, 183] width 112 height 28
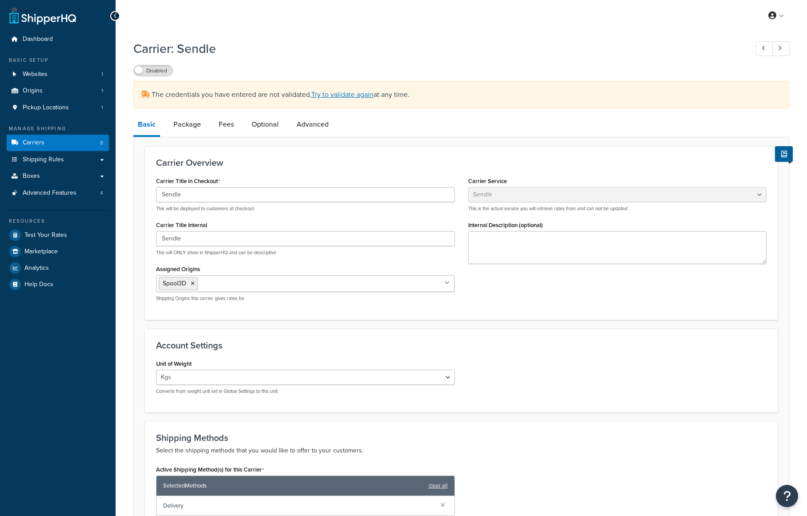
select select "sendle"
select select "kg"
click at [348, 91] on link "Try to validate again" at bounding box center [342, 94] width 62 height 10
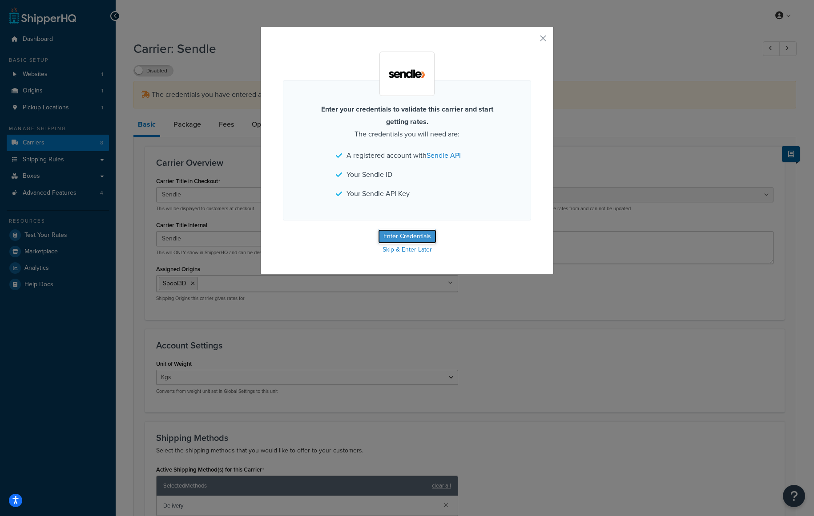
click at [395, 237] on button "Enter Credentials" at bounding box center [407, 236] width 58 height 14
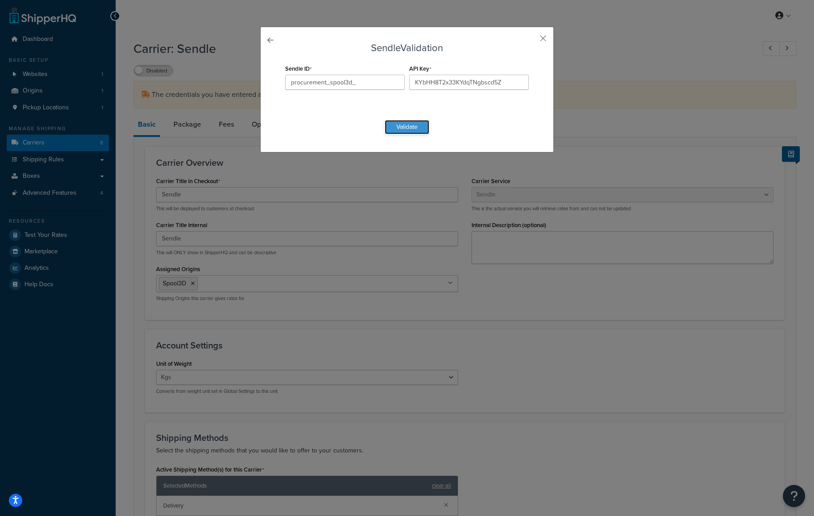
click at [415, 128] on button "Validate" at bounding box center [407, 127] width 44 height 14
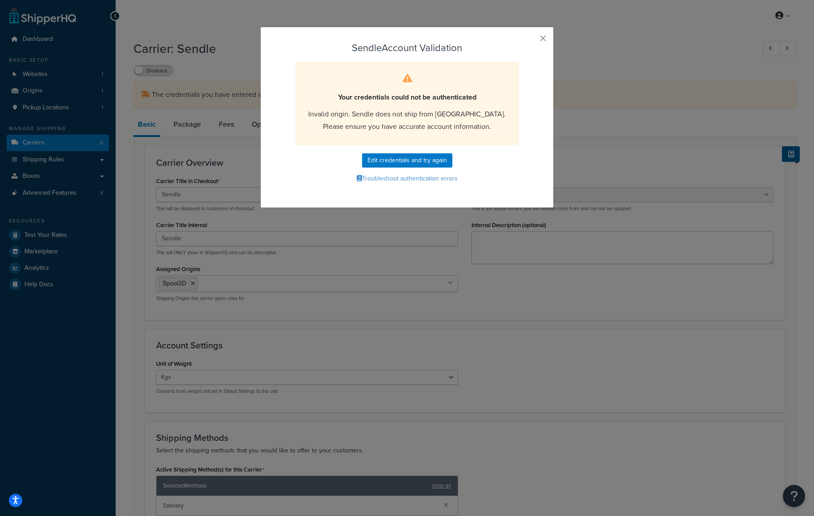
click at [538, 43] on div "Sendle Account Validation Your credentials could not be authenticated Invalid o…" at bounding box center [406, 117] width 293 height 181
click at [437, 178] on button "Troubleshoot authentication errors" at bounding box center [407, 178] width 248 height 13
click at [402, 157] on button "Edit credentials and try again" at bounding box center [407, 160] width 90 height 14
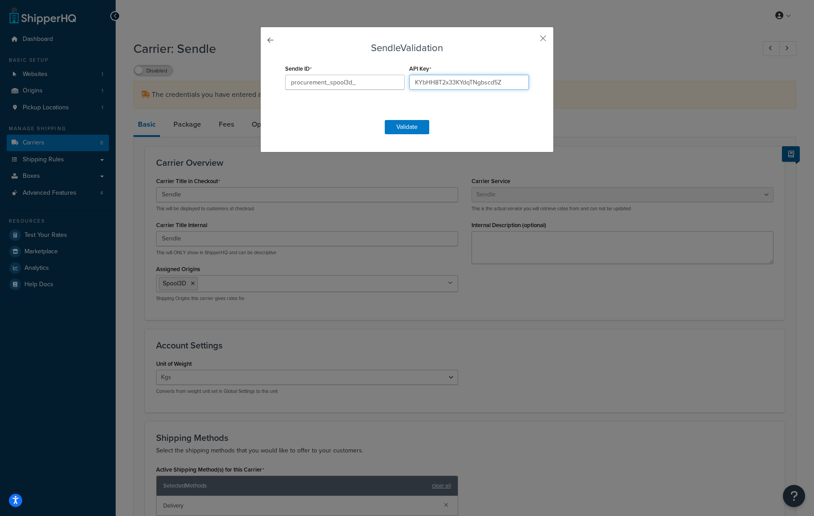
drag, startPoint x: 505, startPoint y: 81, endPoint x: 365, endPoint y: 81, distance: 139.6
click at [374, 81] on div "Sendle ID procurement_spool3d_ API Key KYbHH8T2x33KYdqTNgbscd5Z" at bounding box center [407, 86] width 248 height 48
click at [360, 81] on input "procurement_spool3d_" at bounding box center [345, 82] width 120 height 15
drag, startPoint x: 363, startPoint y: 81, endPoint x: 221, endPoint y: 77, distance: 141.9
click at [221, 77] on div "Sendle Validation Sendle ID procurement_spool3d_ API Key KYbHH8T2x33KYdqTNgbscd…" at bounding box center [407, 258] width 814 height 516
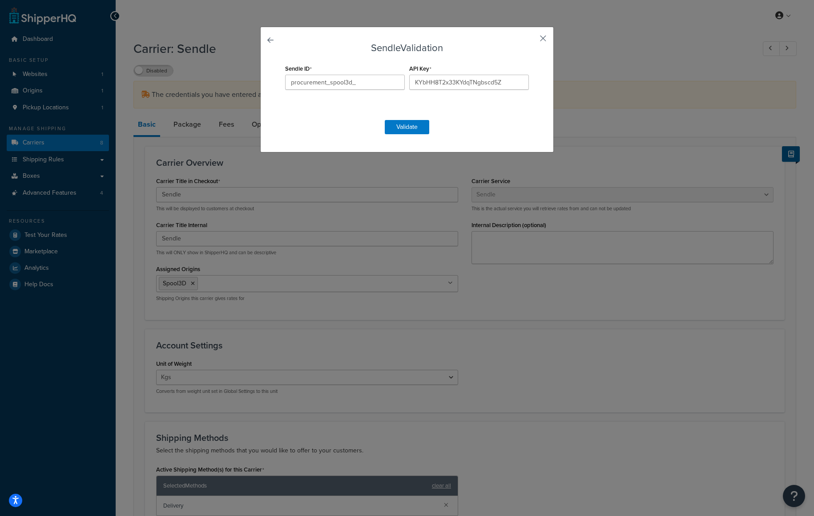
click at [531, 40] on button "button" at bounding box center [530, 41] width 2 height 2
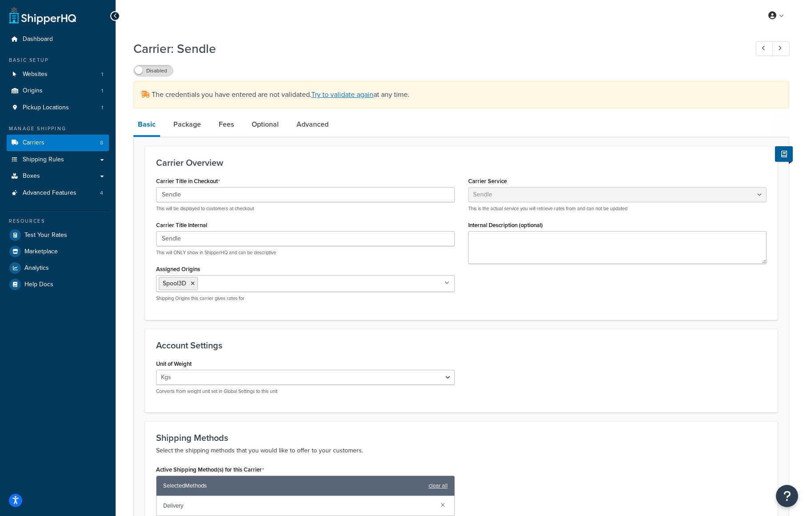
select select "sendle"
select select "kg"
click at [148, 74] on label "Disabled" at bounding box center [153, 70] width 39 height 11
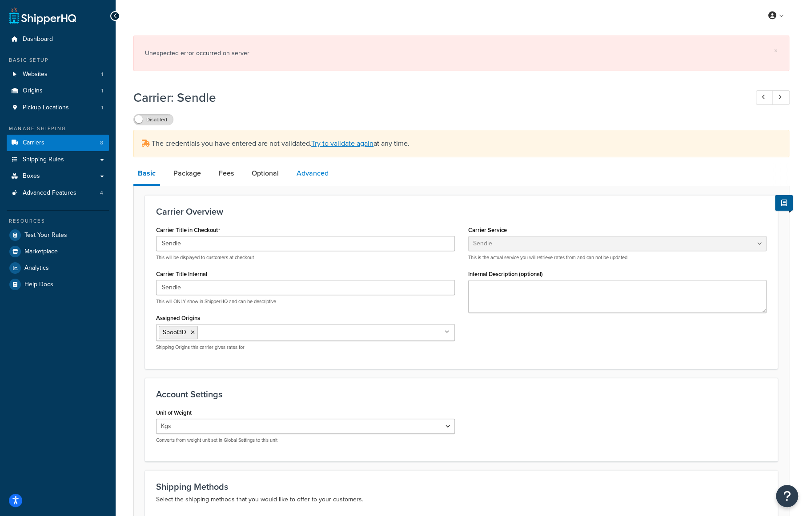
click at [310, 175] on link "Advanced" at bounding box center [312, 173] width 41 height 21
select select "false"
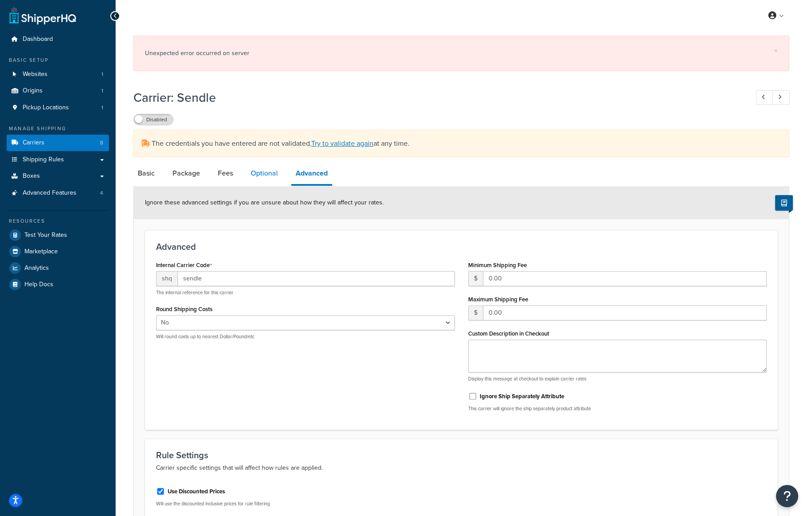
click at [258, 177] on link "Optional" at bounding box center [264, 173] width 36 height 21
select select "business"
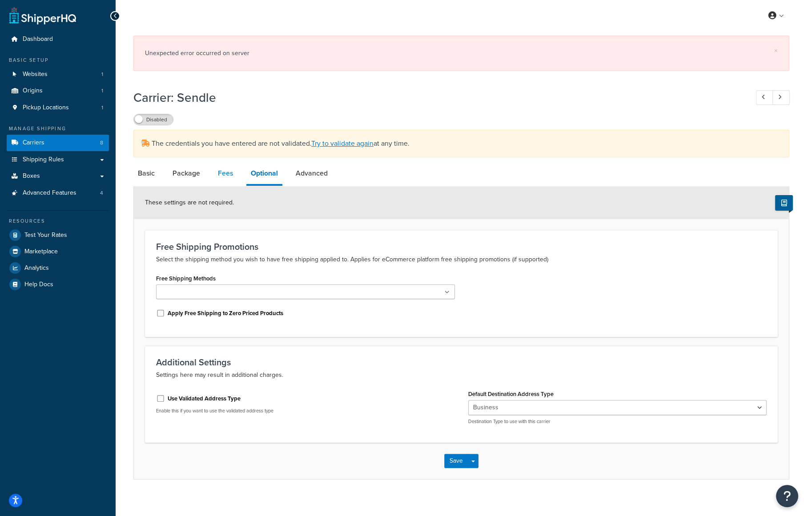
click at [220, 176] on link "Fees" at bounding box center [225, 173] width 24 height 21
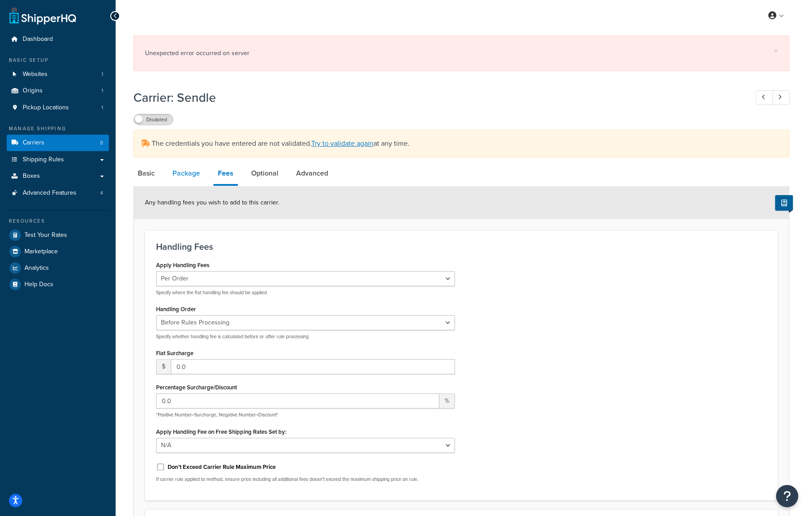
click at [186, 174] on link "Package" at bounding box center [186, 173] width 36 height 21
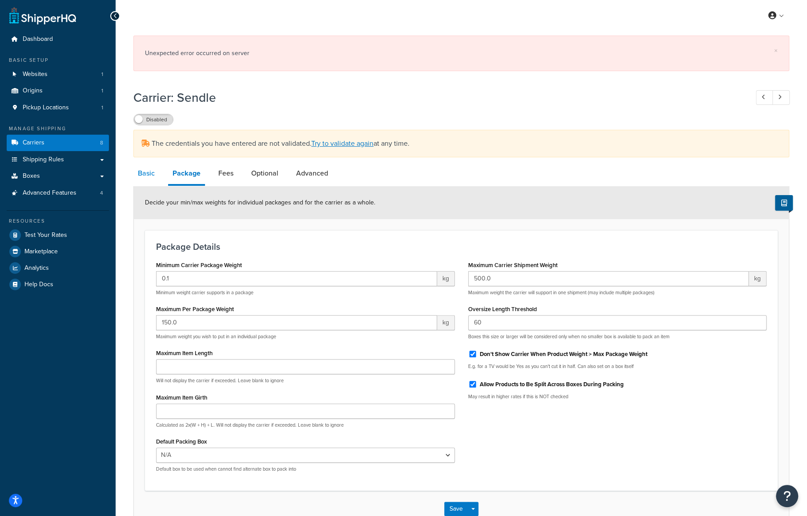
click at [147, 173] on link "Basic" at bounding box center [146, 173] width 26 height 21
select select "sendle"
select select "kg"
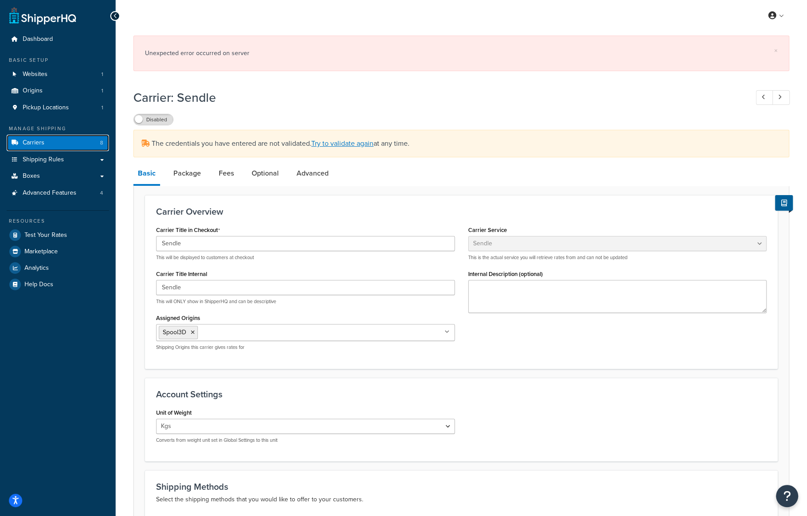
click at [31, 148] on link "Carriers 8" at bounding box center [58, 143] width 102 height 16
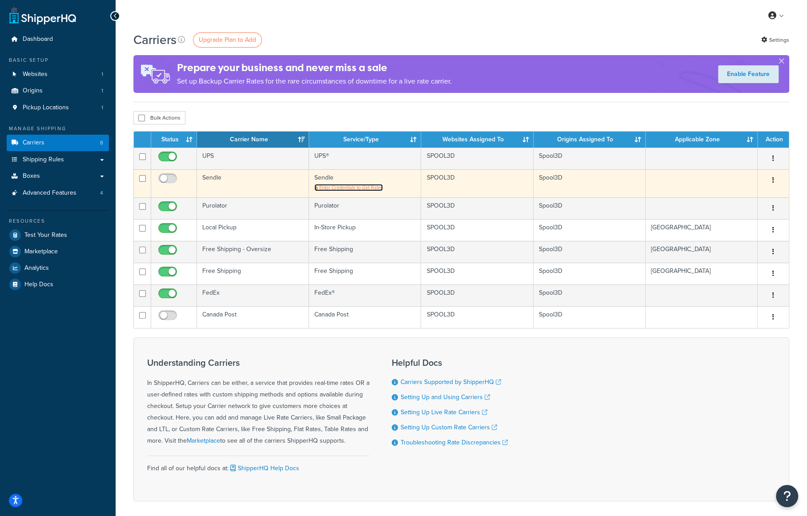
click at [359, 187] on span "Enter Credentials to Get Rates" at bounding box center [351, 187] width 64 height 7
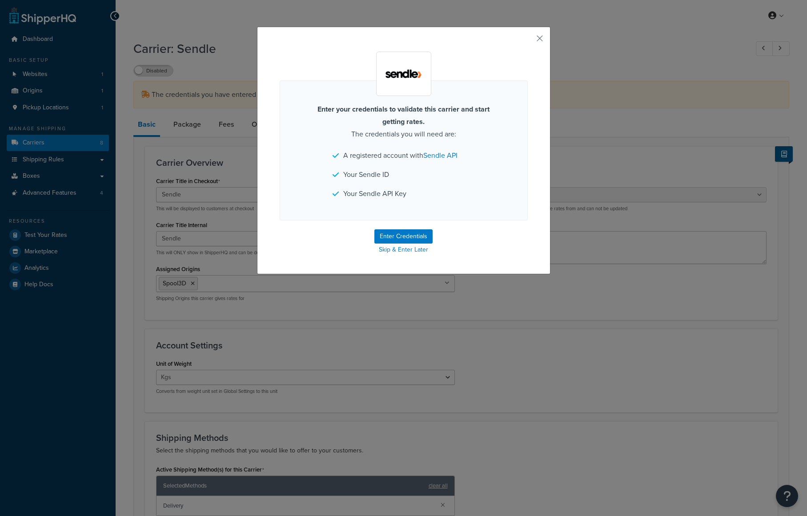
select select "sendle"
select select "kg"
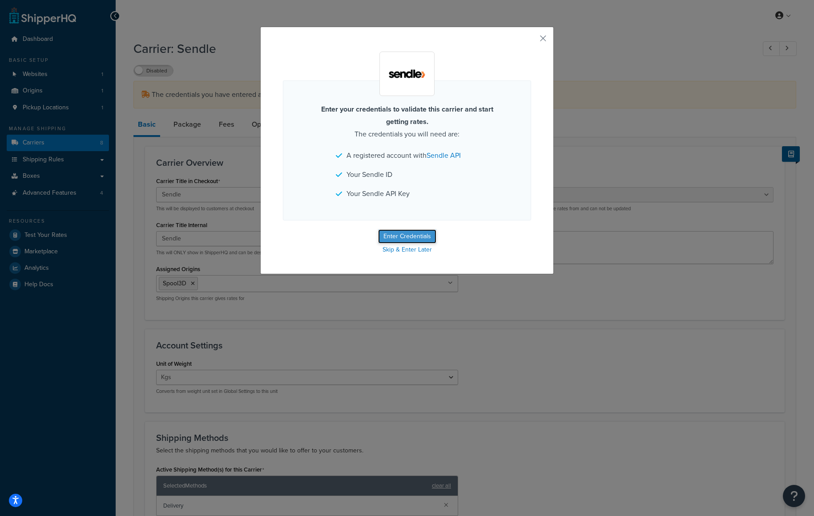
click at [401, 234] on button "Enter Credentials" at bounding box center [407, 236] width 58 height 14
